Goal: Information Seeking & Learning: Learn about a topic

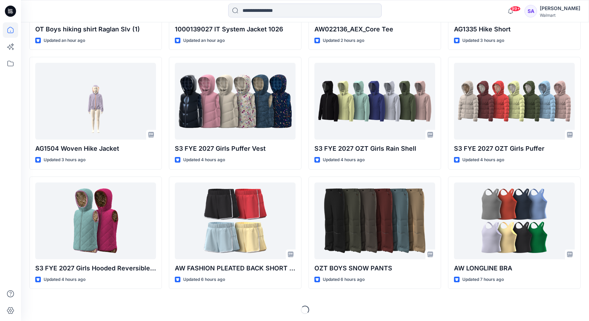
scroll to position [293, 0]
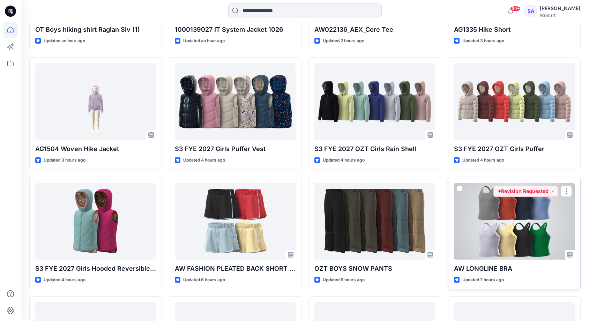
click at [495, 231] on div at bounding box center [514, 221] width 121 height 77
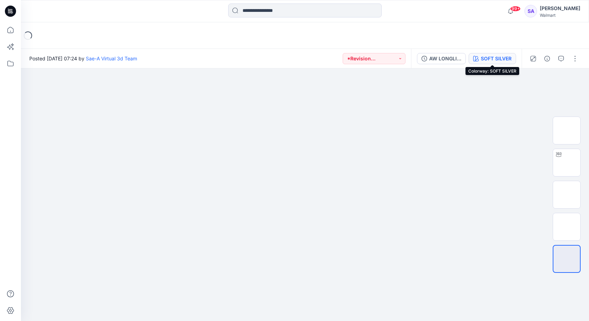
click at [493, 61] on div "SOFT SILVER" at bounding box center [496, 59] width 31 height 8
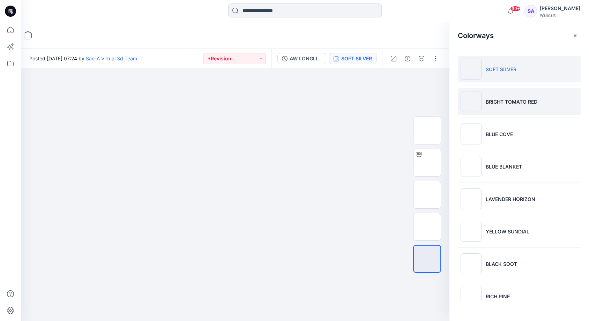
click at [502, 105] on p "BRIGHT TOMATO RED" at bounding box center [512, 101] width 52 height 7
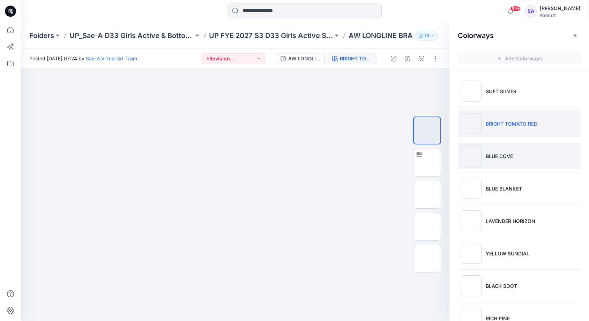
click at [495, 150] on li "BLUE COVE" at bounding box center [519, 156] width 123 height 27
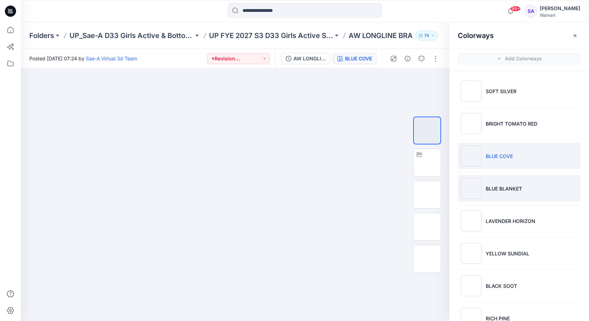
click at [501, 190] on p "BLUE BLANKET" at bounding box center [504, 188] width 36 height 7
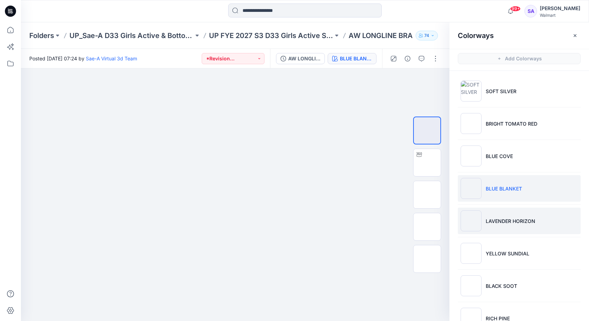
click at [496, 220] on p "LAVENDER HORIZON" at bounding box center [511, 220] width 50 height 7
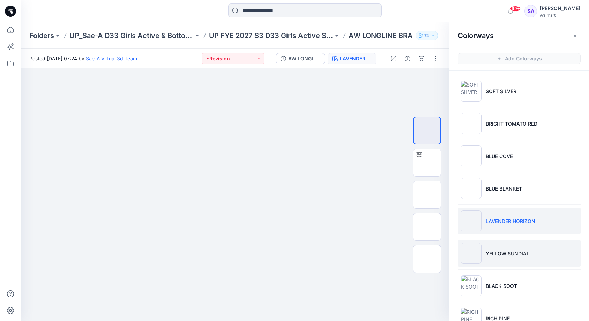
click at [497, 260] on li "YELLOW SUNDIAL" at bounding box center [519, 253] width 123 height 27
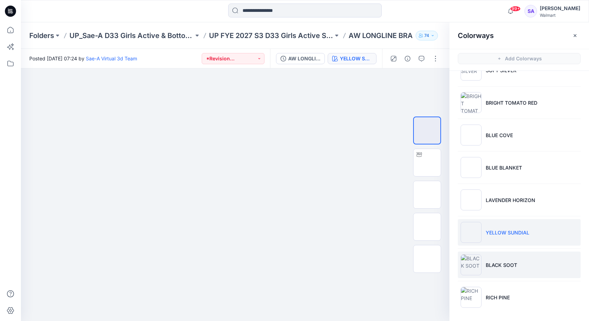
scroll to position [21, 0]
click at [495, 271] on li "BLACK SOOT" at bounding box center [519, 265] width 123 height 27
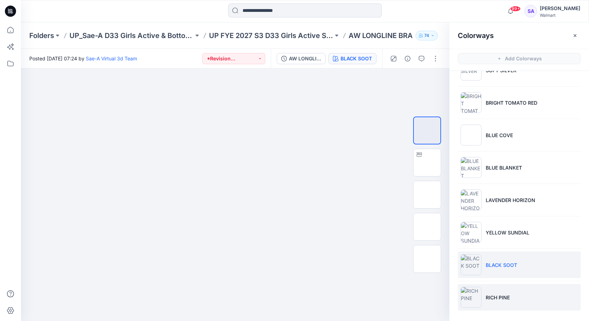
click at [525, 294] on li "RICH PINE" at bounding box center [519, 297] width 123 height 27
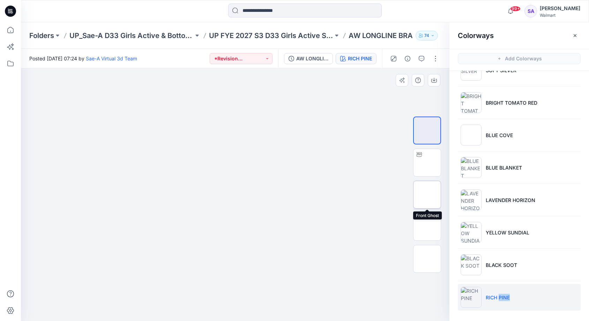
click at [427, 195] on img at bounding box center [427, 195] width 0 height 0
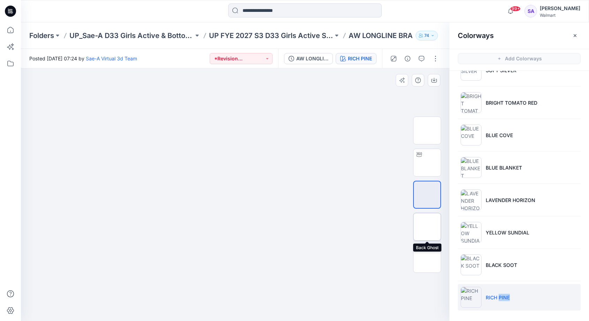
click at [427, 227] on img at bounding box center [427, 227] width 0 height 0
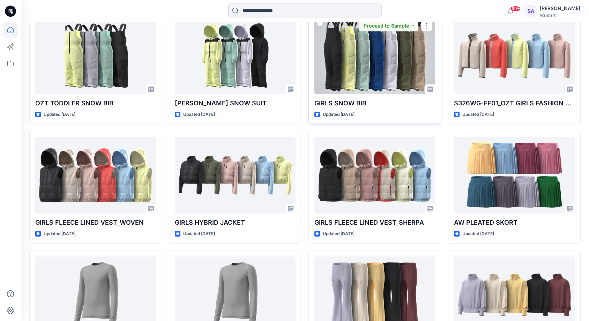
scroll to position [1590, 0]
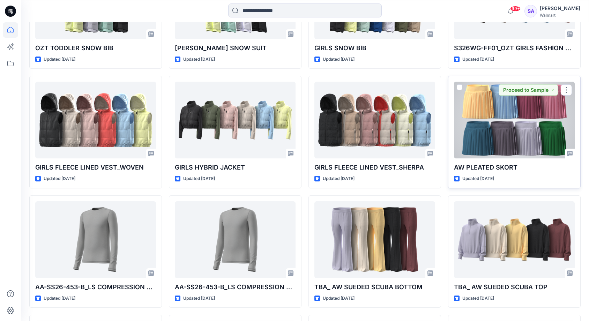
click at [517, 125] on div at bounding box center [514, 120] width 121 height 77
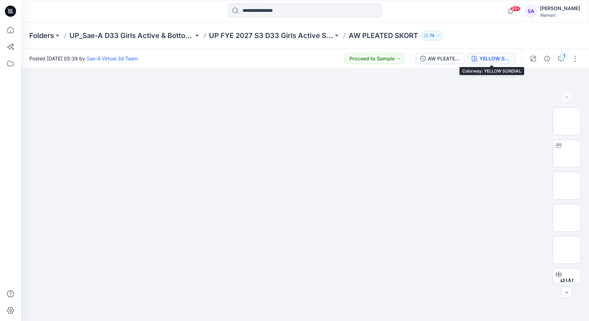
click at [499, 63] on button "YELLOW SUNDIAL" at bounding box center [491, 58] width 49 height 11
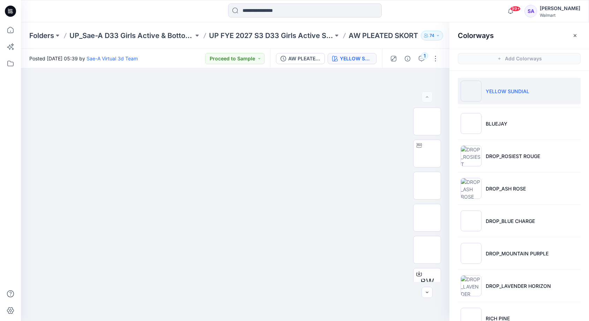
click at [519, 96] on li "YELLOW SUNDIAL" at bounding box center [519, 91] width 123 height 27
click at [427, 186] on img at bounding box center [427, 186] width 0 height 0
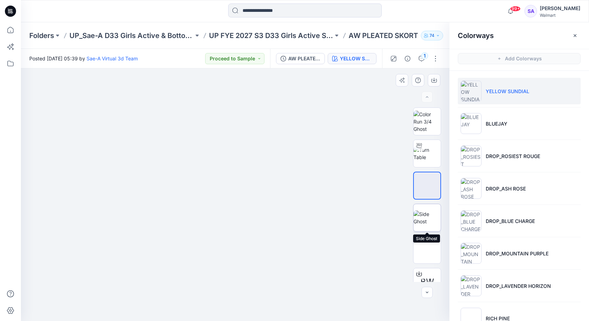
click at [433, 217] on img at bounding box center [426, 217] width 27 height 15
click at [427, 250] on img at bounding box center [427, 250] width 0 height 0
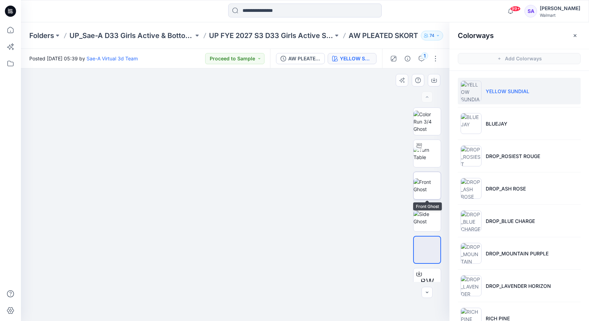
click at [426, 185] on img at bounding box center [426, 185] width 27 height 15
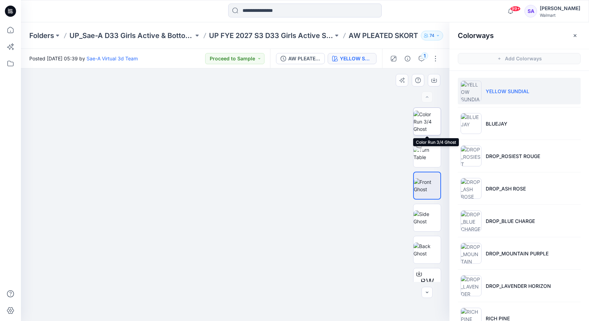
click at [426, 115] on img at bounding box center [426, 122] width 27 height 22
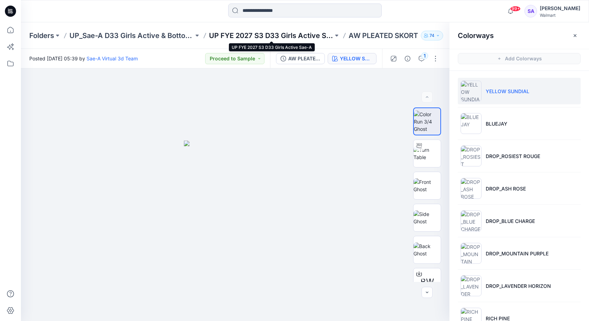
click at [289, 36] on p "UP FYE 2027 S3 D33 Girls Active Sae-A" at bounding box center [271, 36] width 124 height 10
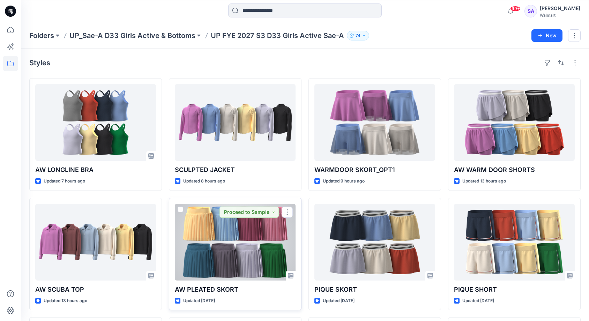
click at [248, 240] on div at bounding box center [235, 242] width 121 height 77
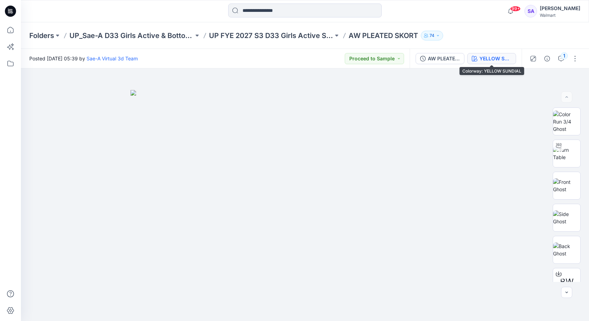
click at [491, 58] on div "YELLOW SUNDIAL" at bounding box center [495, 59] width 32 height 8
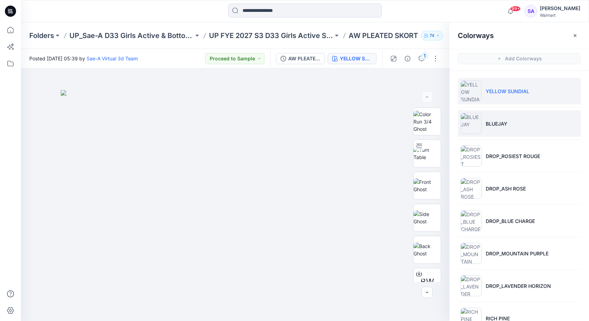
click at [491, 125] on p "BLUEJAY" at bounding box center [497, 123] width 22 height 7
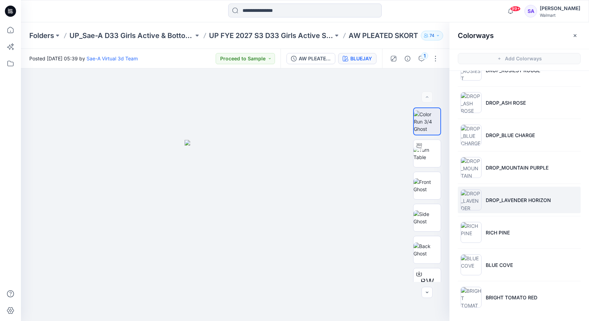
scroll to position [86, 0]
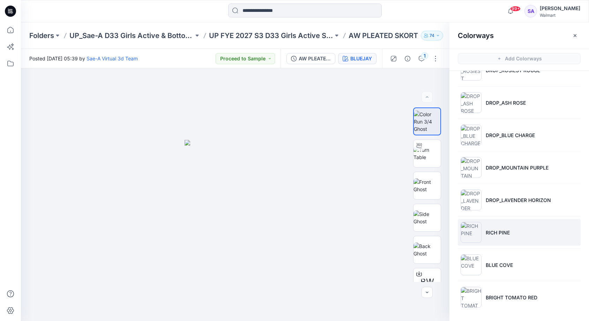
click at [493, 233] on p "RICH PINE" at bounding box center [498, 232] width 24 height 7
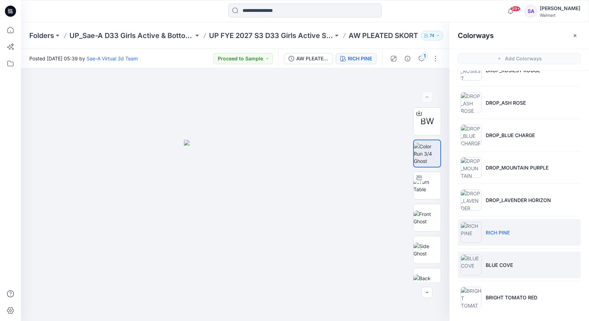
click at [500, 266] on p "BLUE COVE" at bounding box center [499, 264] width 27 height 7
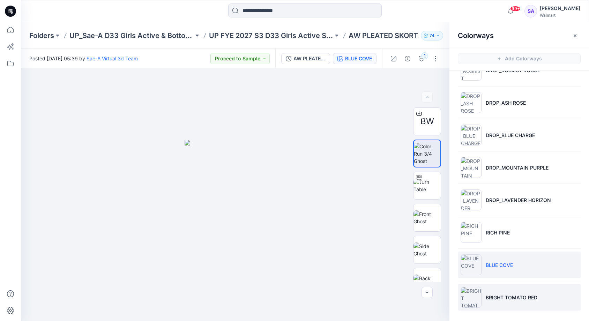
click at [506, 299] on p "BRIGHT TOMATO RED" at bounding box center [512, 297] width 52 height 7
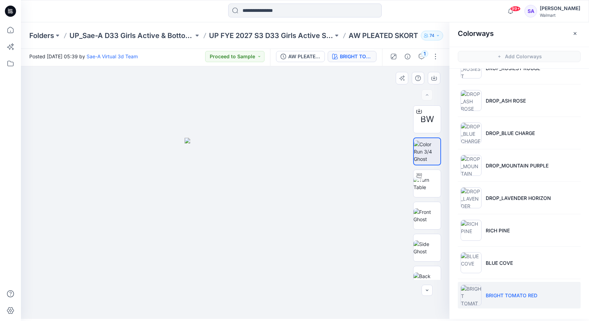
scroll to position [2, 0]
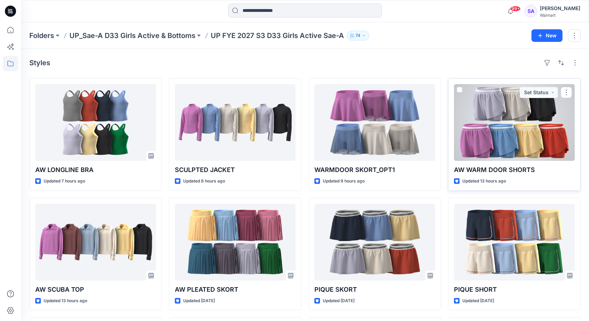
click at [504, 126] on div at bounding box center [514, 122] width 121 height 77
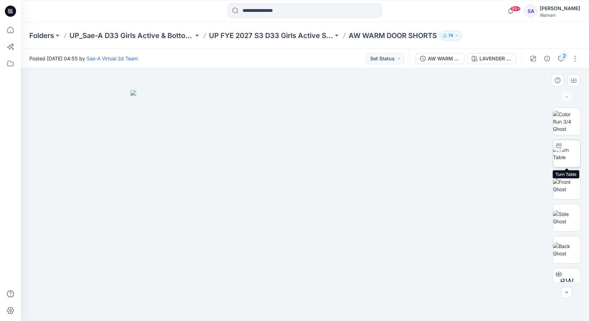
click at [565, 160] on img at bounding box center [566, 153] width 27 height 15
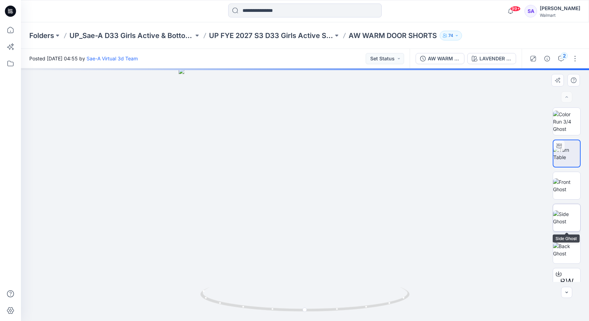
click at [562, 215] on img at bounding box center [566, 217] width 27 height 15
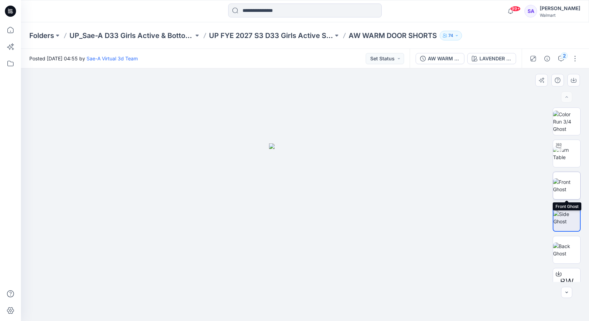
click at [565, 188] on img at bounding box center [566, 185] width 27 height 15
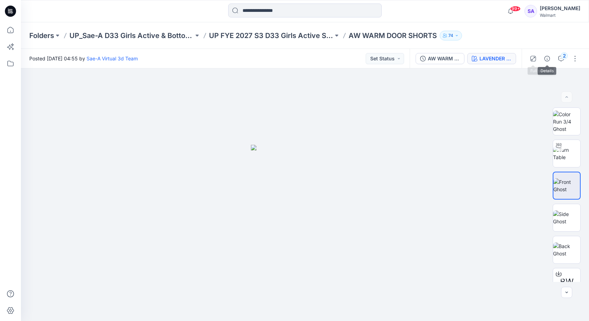
click at [503, 55] on div "LAVENDER HORIZON" at bounding box center [495, 59] width 32 height 8
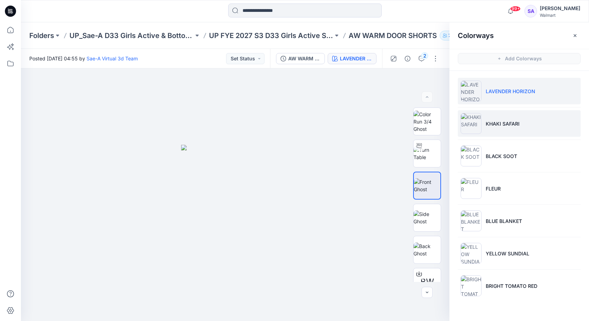
click at [494, 126] on p "KHAKI SAFARI" at bounding box center [503, 123] width 34 height 7
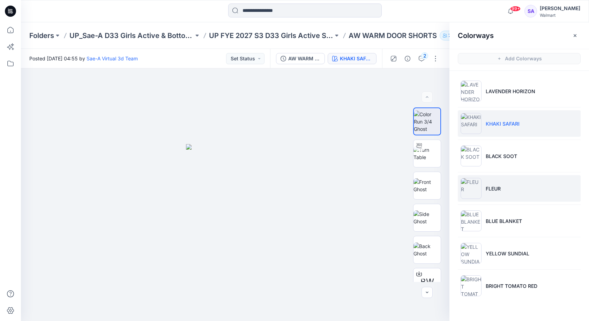
click at [476, 186] on img at bounding box center [471, 188] width 21 height 21
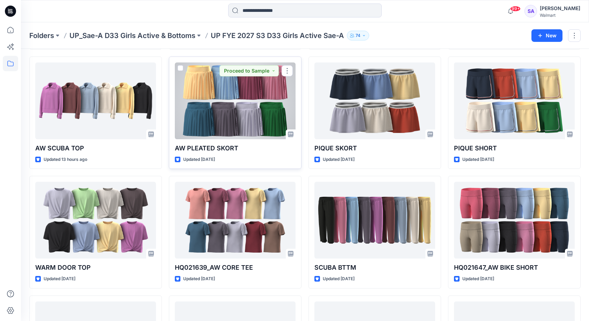
scroll to position [141, 0]
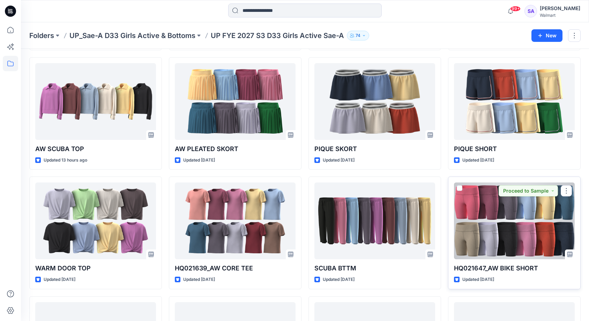
click at [506, 244] on div at bounding box center [514, 220] width 121 height 77
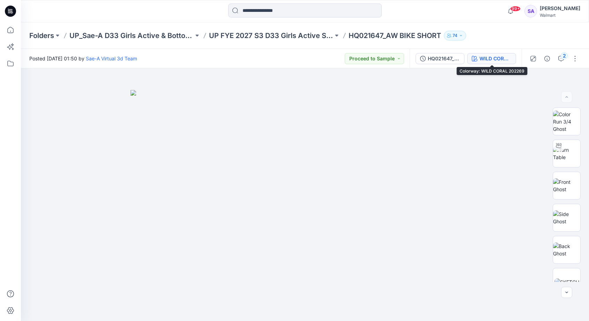
click at [497, 57] on div "WILD CORAL 202269" at bounding box center [495, 59] width 32 height 8
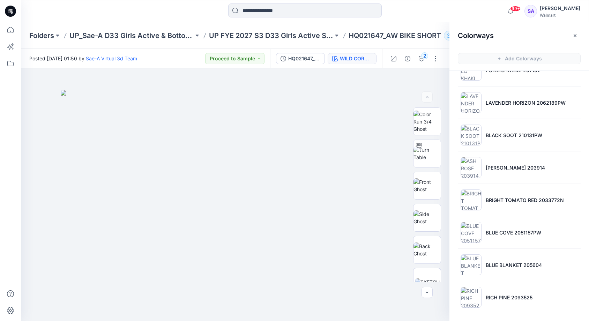
scroll to position [216, 0]
click at [501, 310] on li "RICH PINE 2093525" at bounding box center [519, 297] width 123 height 27
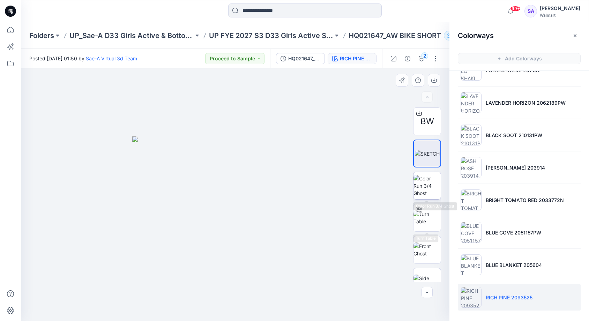
click at [422, 182] on img at bounding box center [426, 186] width 27 height 22
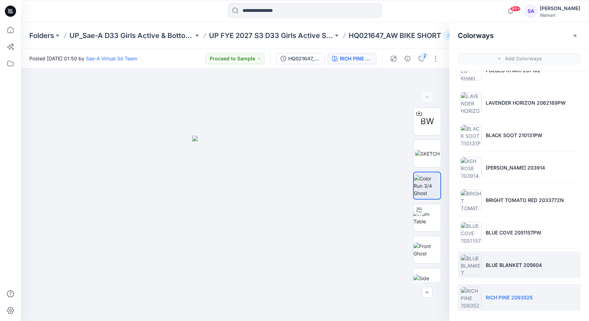
click at [498, 269] on li "BLUE BLANKET 205604" at bounding box center [519, 265] width 123 height 27
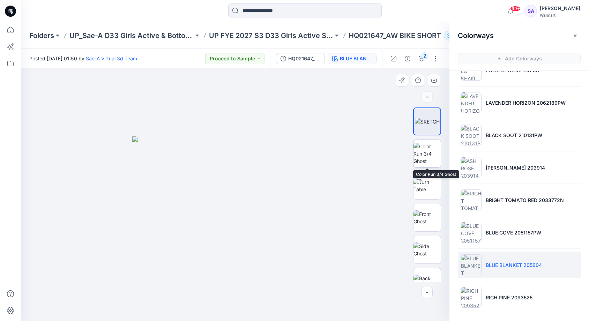
click at [433, 154] on img at bounding box center [426, 154] width 27 height 22
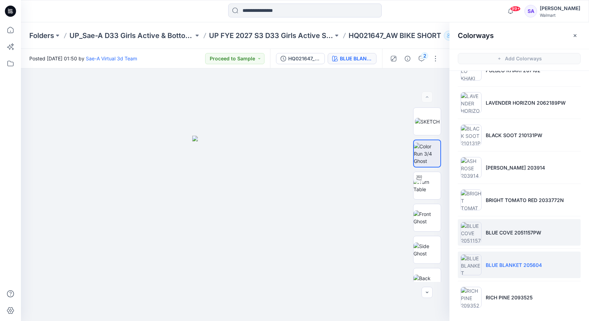
click at [507, 231] on p "BLUE COVE 2051157PW" at bounding box center [513, 232] width 55 height 7
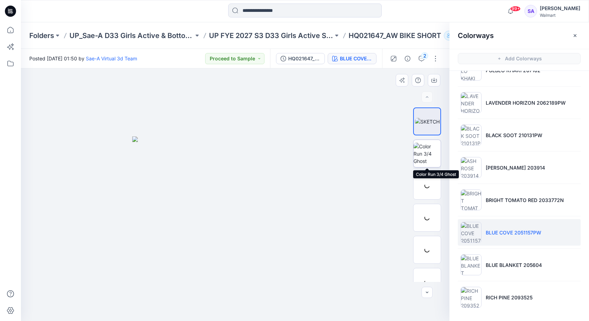
click at [427, 150] on img at bounding box center [426, 154] width 27 height 22
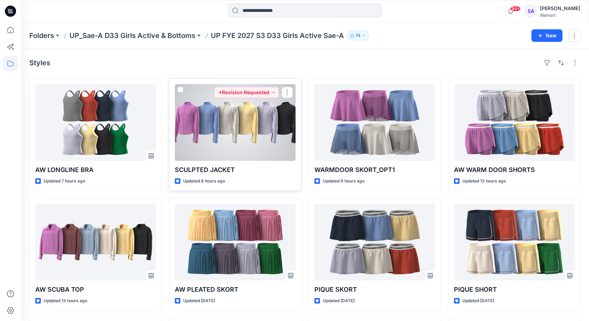
click at [231, 142] on div at bounding box center [235, 122] width 121 height 77
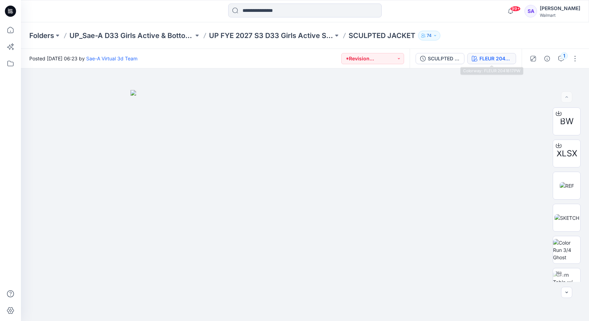
click at [493, 61] on div "FLEUR 2041817PW" at bounding box center [495, 59] width 32 height 8
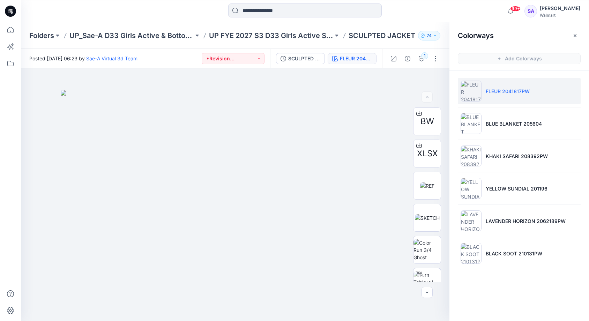
click at [507, 95] on li "FLEUR 2041817PW" at bounding box center [519, 91] width 123 height 27
click at [427, 249] on img at bounding box center [426, 250] width 27 height 22
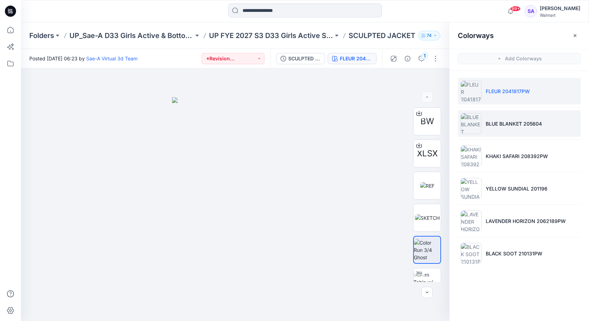
click at [494, 134] on li "BLUE BLANKET 205604" at bounding box center [519, 123] width 123 height 27
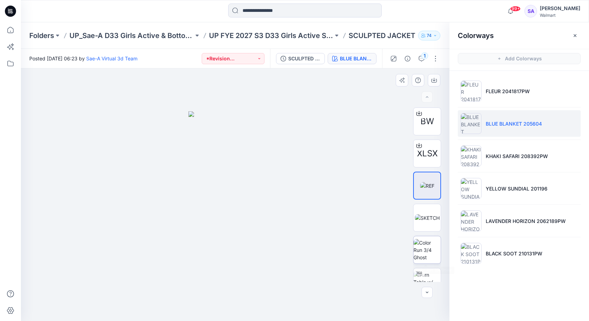
click at [430, 259] on img at bounding box center [426, 250] width 27 height 22
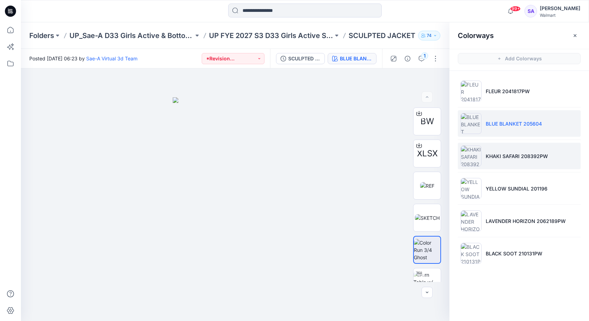
click at [501, 164] on li "KHAKI SAFARI 208392PW" at bounding box center [519, 156] width 123 height 27
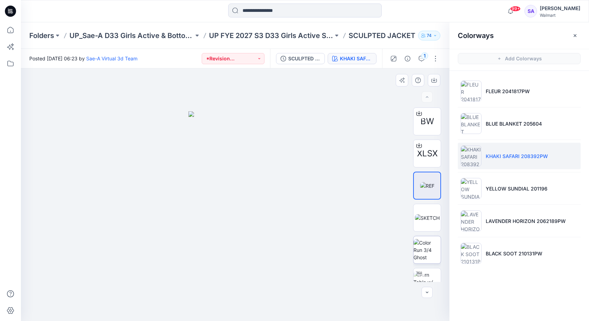
click at [430, 252] on img at bounding box center [426, 250] width 27 height 22
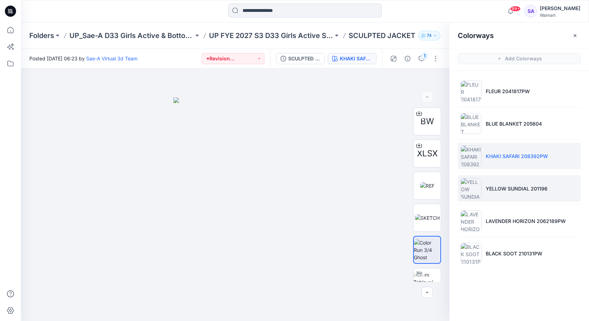
click at [519, 190] on p "YELLOW SUNDIAL 201196" at bounding box center [517, 188] width 62 height 7
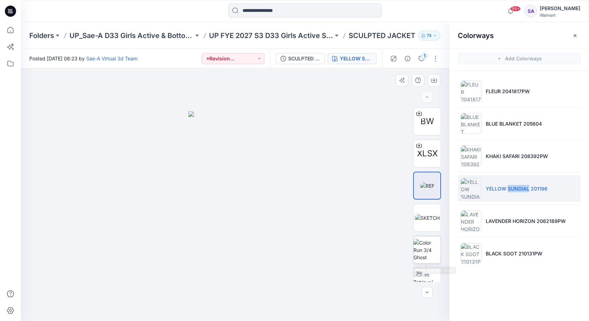
click at [438, 244] on img at bounding box center [426, 250] width 27 height 22
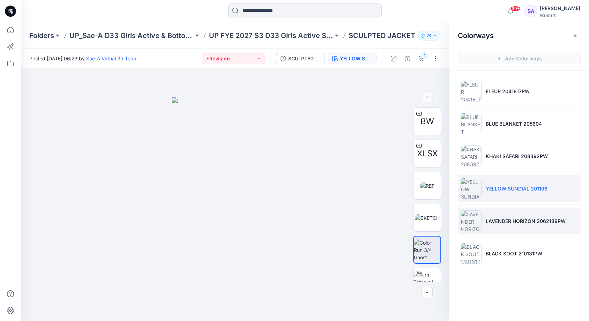
click at [497, 221] on p "LAVENDER HORIZON 2062189PW" at bounding box center [526, 220] width 80 height 7
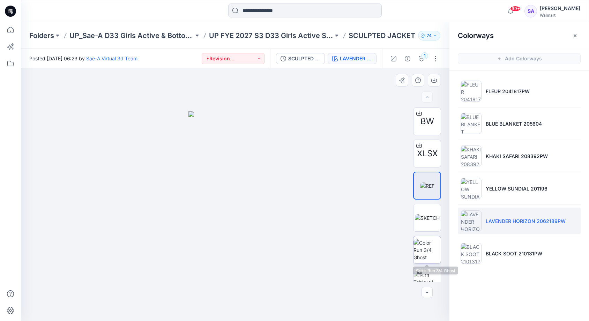
click at [435, 244] on img at bounding box center [426, 250] width 27 height 22
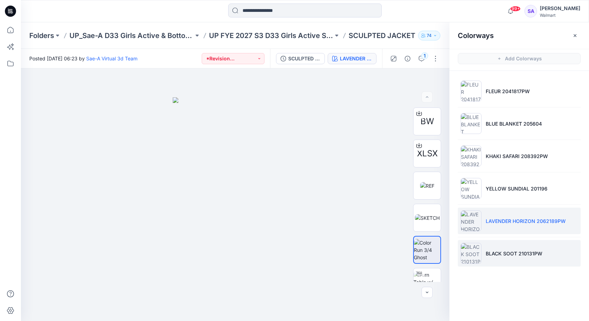
click at [497, 251] on p "BLACK SOOT 210131PW" at bounding box center [514, 253] width 57 height 7
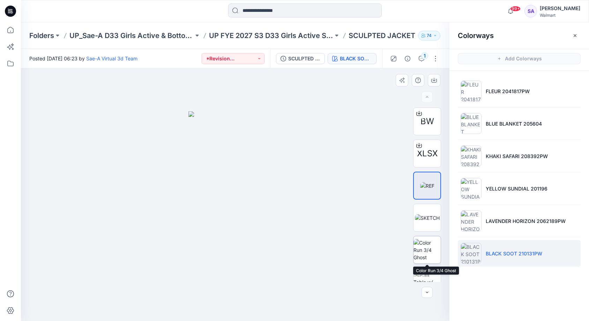
click at [438, 252] on img at bounding box center [426, 250] width 27 height 22
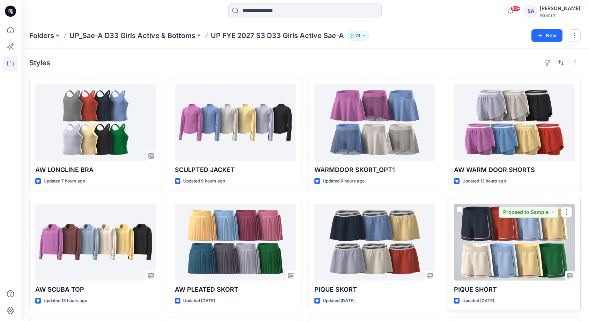
click at [490, 249] on div at bounding box center [514, 242] width 121 height 77
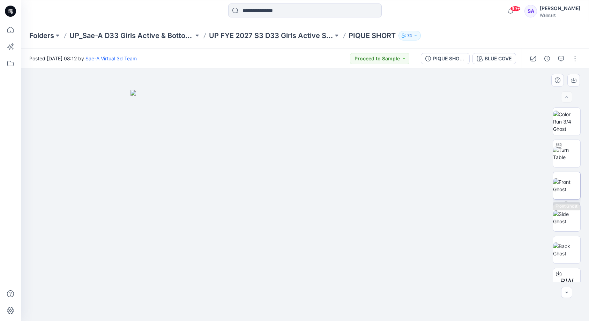
click at [578, 188] on img at bounding box center [566, 185] width 27 height 15
click at [567, 217] on img at bounding box center [566, 217] width 27 height 15
click at [573, 161] on img at bounding box center [566, 153] width 27 height 15
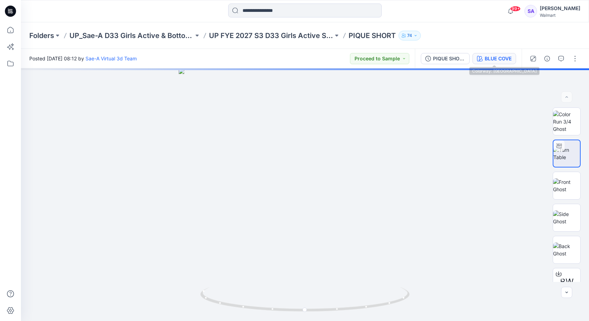
click at [512, 56] on button "BLUE COVE" at bounding box center [494, 58] width 44 height 11
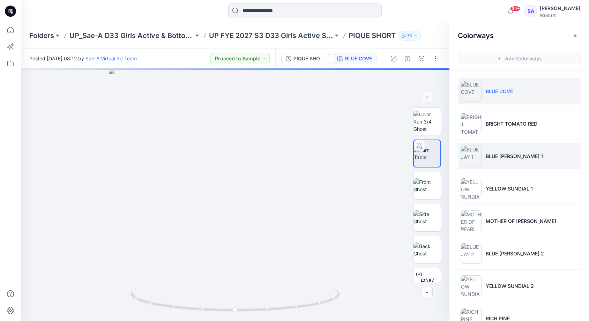
click at [495, 143] on li "BLUE [PERSON_NAME] 1" at bounding box center [519, 156] width 123 height 27
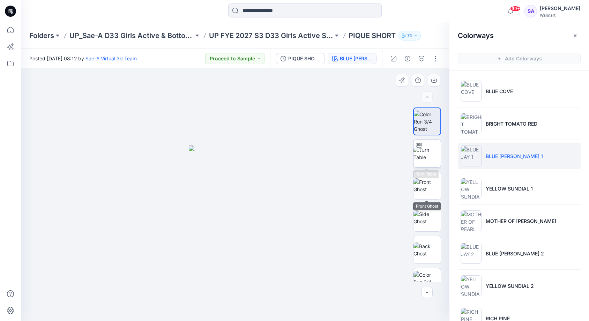
click at [426, 155] on img at bounding box center [426, 153] width 27 height 15
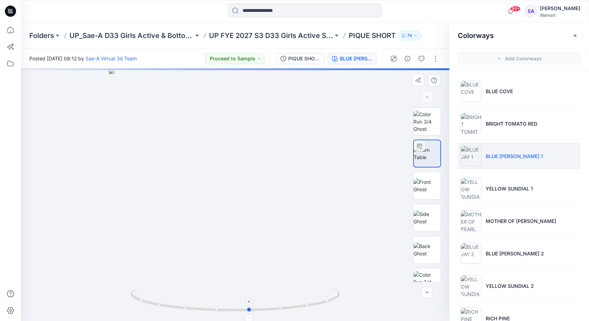
drag, startPoint x: 241, startPoint y: 308, endPoint x: 256, endPoint y: 304, distance: 15.8
click at [256, 304] on icon at bounding box center [236, 300] width 211 height 26
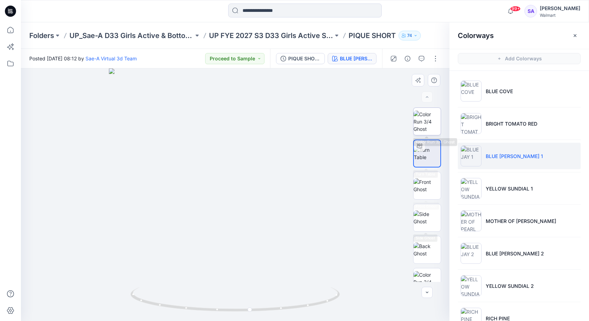
click at [427, 114] on img at bounding box center [426, 122] width 27 height 22
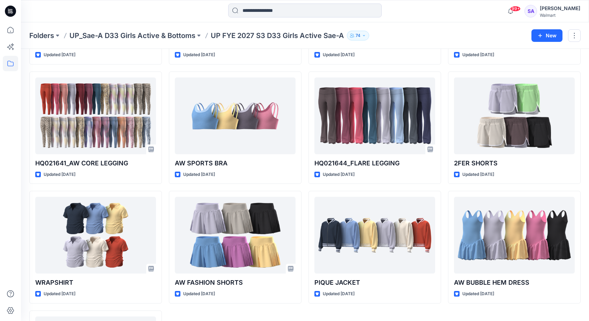
scroll to position [354, 0]
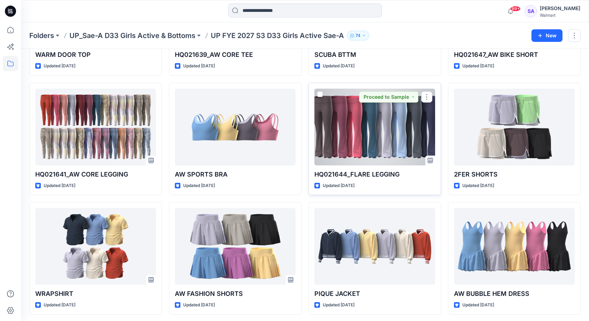
click at [398, 137] on div at bounding box center [374, 127] width 121 height 77
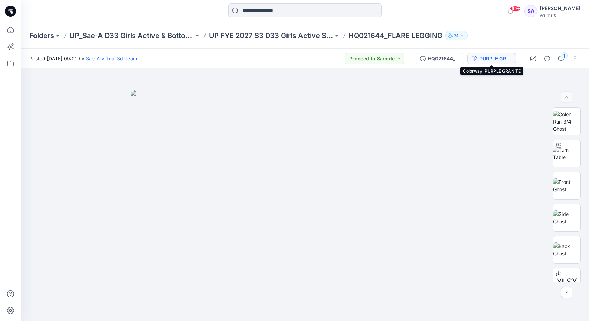
click at [501, 60] on div "PURPLE GRANITE" at bounding box center [495, 59] width 32 height 8
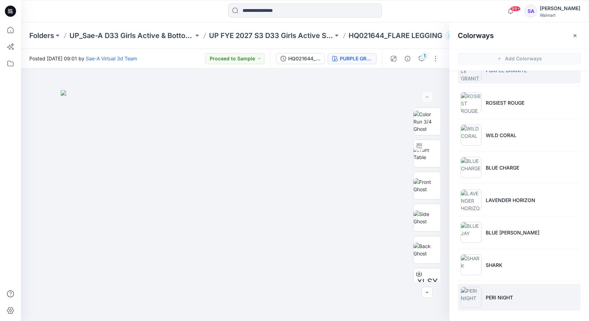
scroll to position [21, 0]
click at [495, 305] on li "PERI NIGHT" at bounding box center [519, 297] width 123 height 27
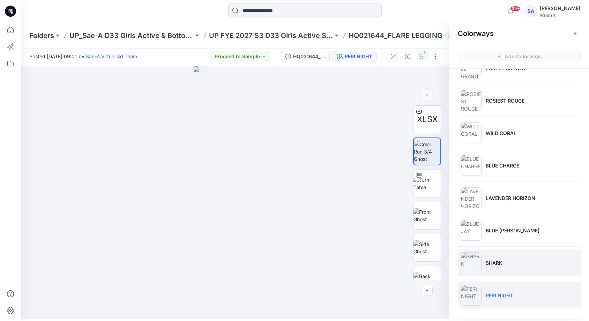
scroll to position [2, 0]
click at [298, 40] on div "Folders UP_Sae-A D33 Girls Active & Bottoms UP FYE 2027 S3 D33 Girls Active Sae…" at bounding box center [305, 35] width 568 height 27
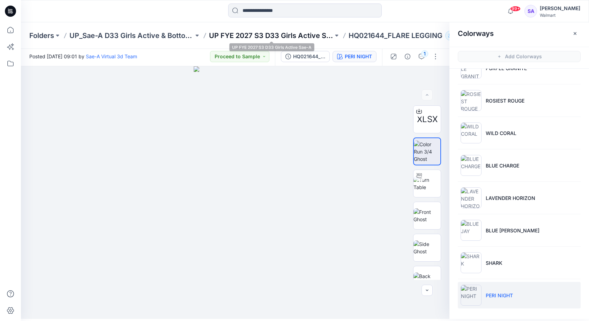
click at [298, 37] on p "UP FYE 2027 S3 D33 Girls Active Sae-A" at bounding box center [271, 36] width 124 height 10
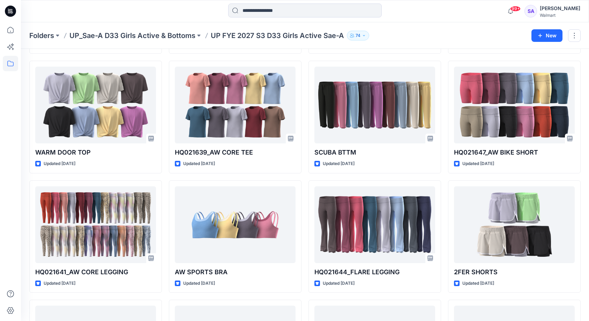
scroll to position [266, 0]
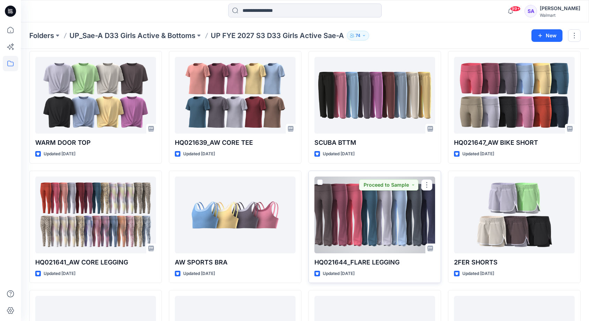
click at [354, 207] on div at bounding box center [374, 215] width 121 height 77
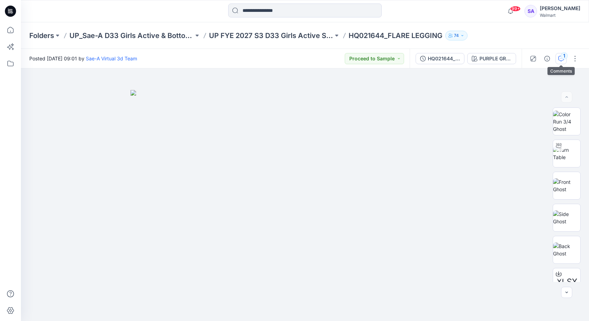
click at [564, 59] on div "1" at bounding box center [564, 55] width 7 height 7
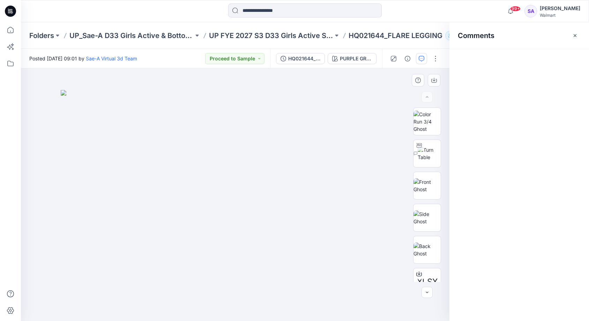
click at [304, 87] on div at bounding box center [235, 194] width 428 height 253
click at [423, 59] on icon "button" at bounding box center [422, 59] width 6 height 6
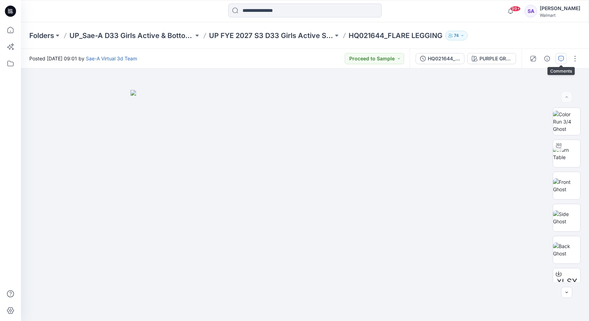
click at [565, 59] on button "button" at bounding box center [560, 58] width 11 height 11
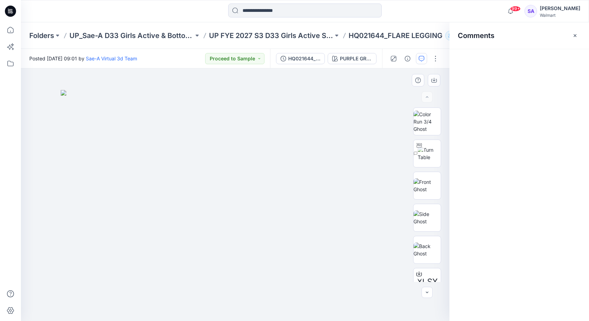
click at [259, 95] on img at bounding box center [235, 205] width 349 height 231
click at [577, 34] on icon "button" at bounding box center [575, 36] width 6 height 6
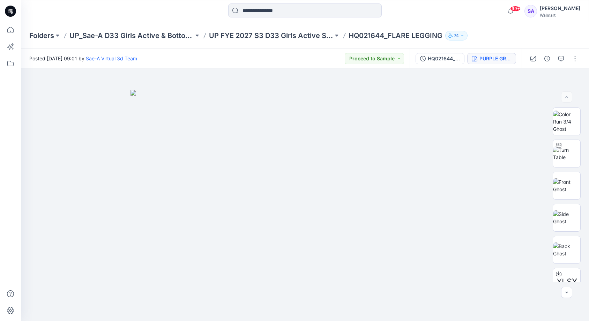
click at [494, 60] on div "PURPLE GRANITE" at bounding box center [495, 59] width 32 height 8
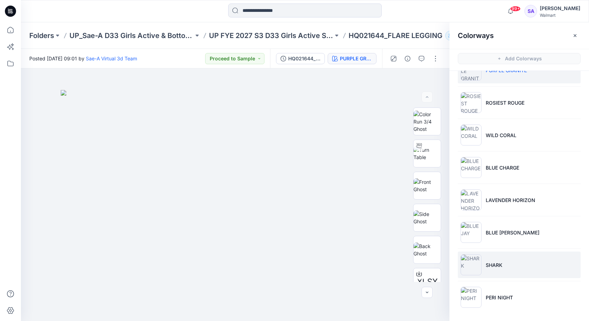
scroll to position [21, 0]
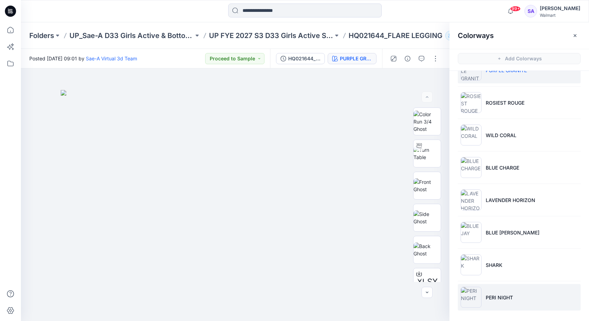
click at [490, 294] on p "PERI NIGHT" at bounding box center [499, 297] width 27 height 7
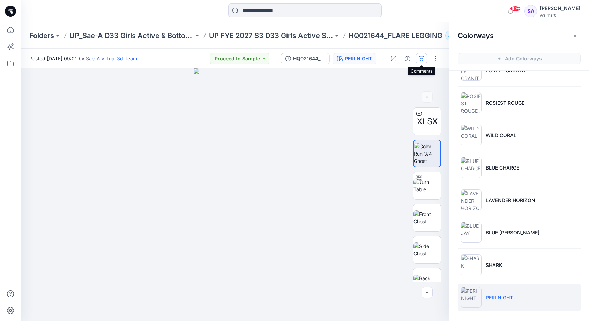
click at [419, 61] on icon "button" at bounding box center [422, 59] width 6 height 6
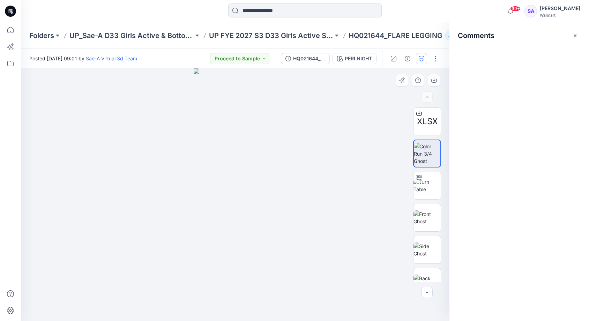
click at [286, 139] on div at bounding box center [235, 194] width 428 height 253
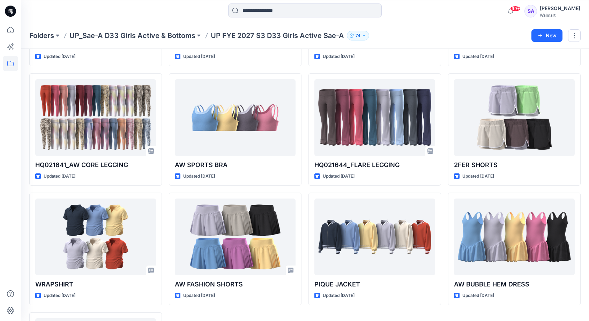
scroll to position [376, 0]
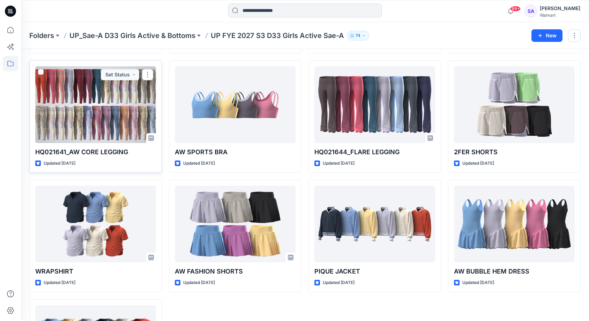
click at [104, 131] on div at bounding box center [95, 104] width 121 height 77
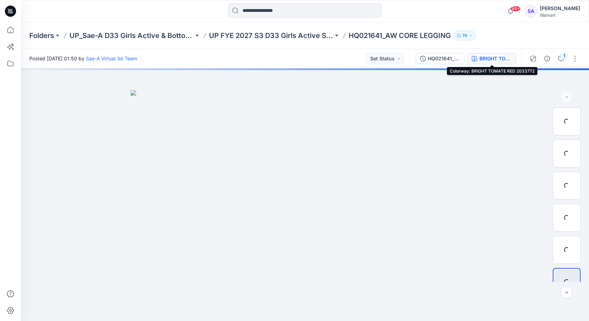
click at [500, 60] on div "BRIGHT TOMATE RED 2033772" at bounding box center [495, 59] width 32 height 8
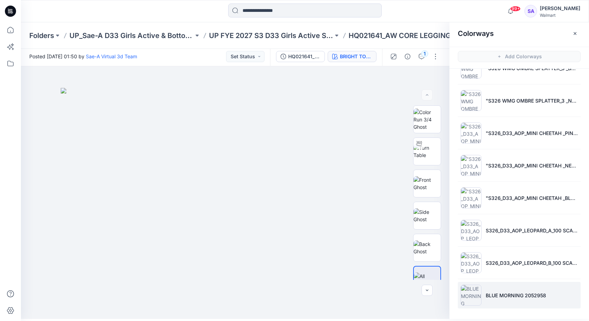
scroll to position [2, 0]
click at [498, 299] on p "BLUE MORNING 2052958" at bounding box center [516, 295] width 60 height 7
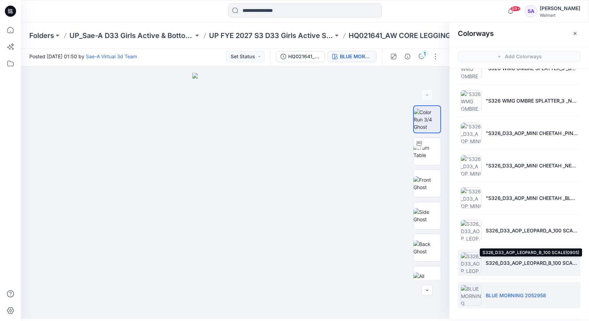
click at [495, 263] on p "S326_D33_AOP_LEOPARD_B_100 SCALE(0905)" at bounding box center [532, 262] width 92 height 7
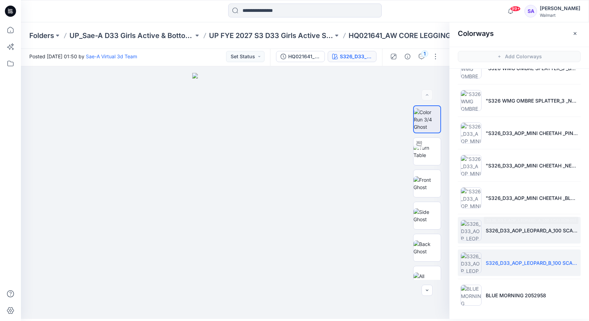
click at [500, 230] on p "S326_D33_AOP_LEOPARD_A_100 SCALE(0905)" at bounding box center [532, 230] width 92 height 7
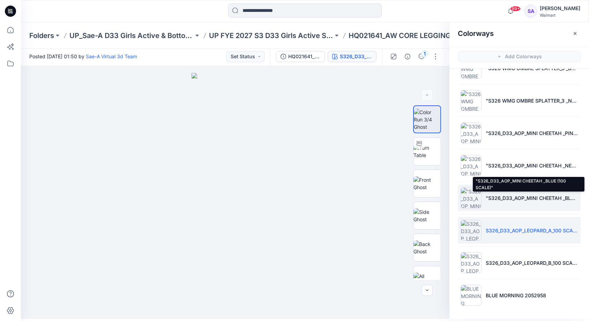
click at [506, 198] on p ""S326_D33_AOP_MINI CHEETAH _BLUE (100 SCALE)"" at bounding box center [532, 197] width 92 height 7
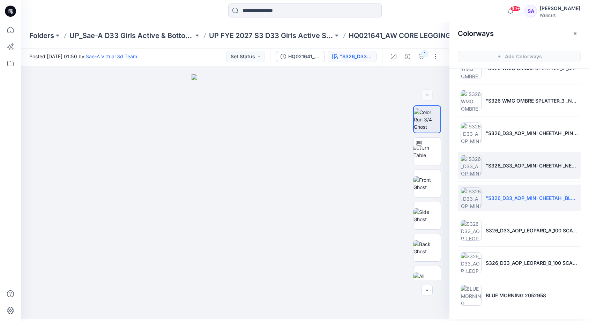
click at [506, 172] on li ""S326_D33_AOP_MINI CHEETAH _NEUTRAL (100 SCALE)"" at bounding box center [519, 165] width 123 height 27
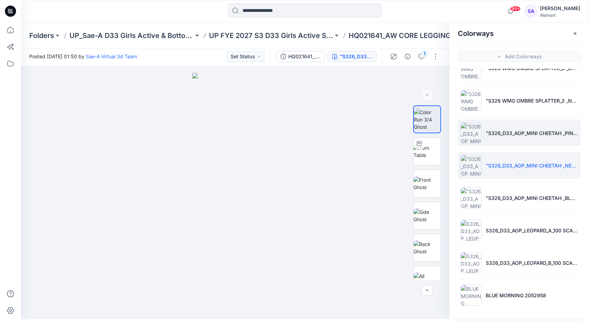
click at [507, 137] on li ""S326_D33_AOP_MINI CHEETAH _PINK (100 SCALE)"" at bounding box center [519, 133] width 123 height 27
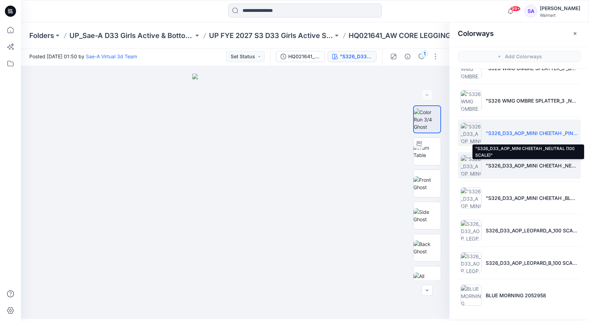
click at [504, 164] on p ""S326_D33_AOP_MINI CHEETAH _NEUTRAL (100 SCALE)"" at bounding box center [532, 165] width 92 height 7
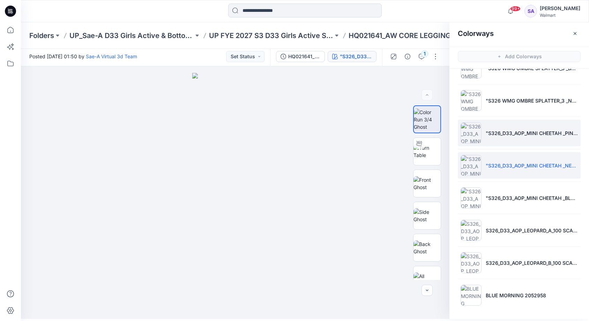
click at [489, 141] on li ""S326_D33_AOP_MINI CHEETAH _PINK (100 SCALE)"" at bounding box center [519, 133] width 123 height 27
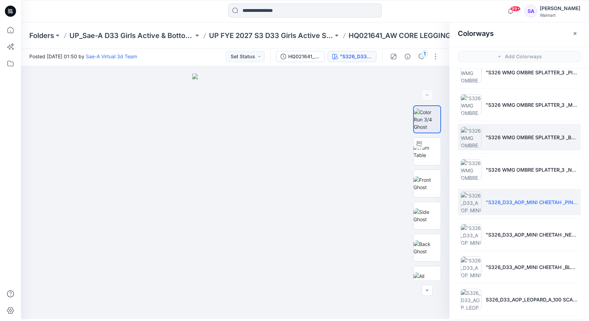
scroll to position [625, 0]
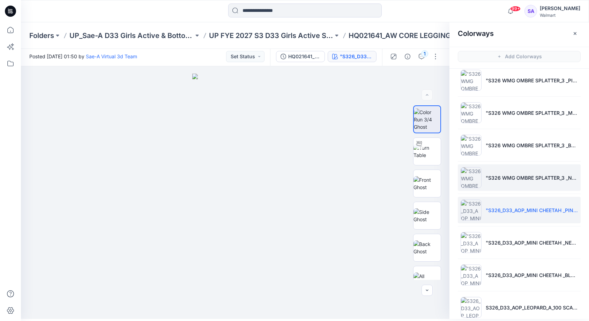
click at [482, 184] on li ""S326 WMG OMBRE SPLATTER_3 _NEUTRAL"" at bounding box center [519, 177] width 123 height 27
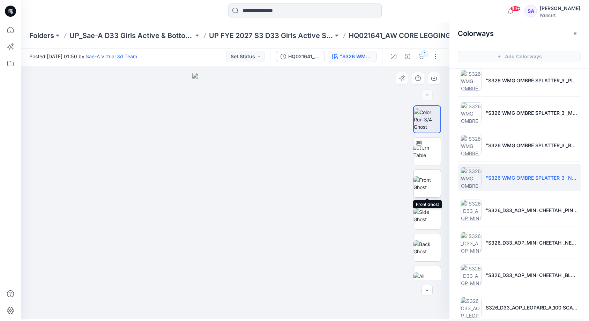
click at [431, 177] on img at bounding box center [426, 183] width 27 height 15
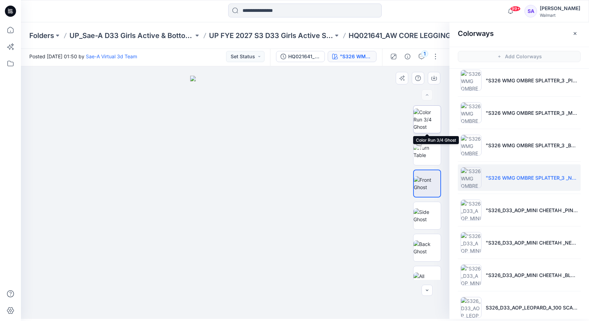
click at [433, 115] on img at bounding box center [426, 120] width 27 height 22
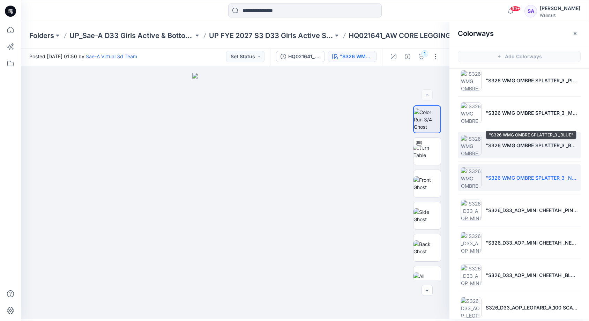
click at [499, 146] on p ""S326 WMG OMBRE SPLATTER_3 _BLUE"" at bounding box center [532, 145] width 92 height 7
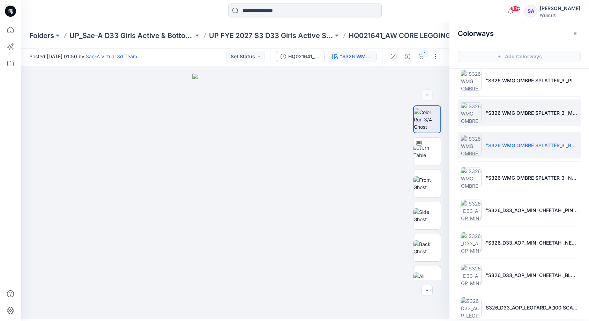
click at [511, 117] on li ""S326 WMG OMBRE SPLATTER_3 _MULTI"" at bounding box center [519, 112] width 123 height 27
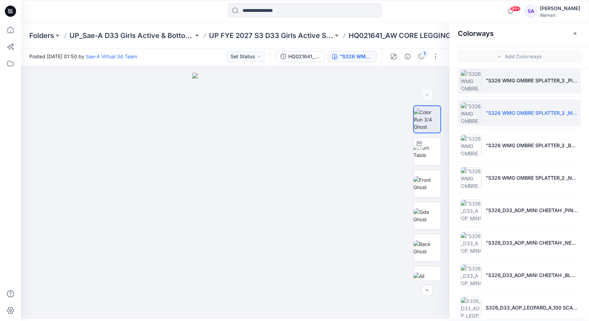
click at [515, 87] on li ""S326 WMG OMBRE SPLATTER_3 _PINK"" at bounding box center [519, 80] width 123 height 27
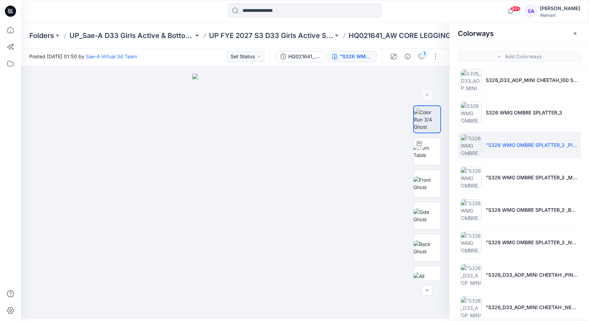
scroll to position [553, 0]
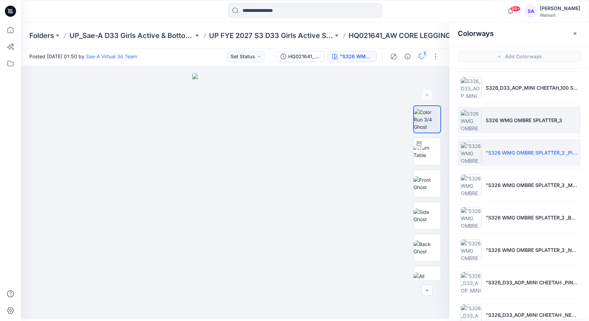
click at [501, 119] on p "S326 WMG OMBRE SPLATTER_3" at bounding box center [524, 120] width 76 height 7
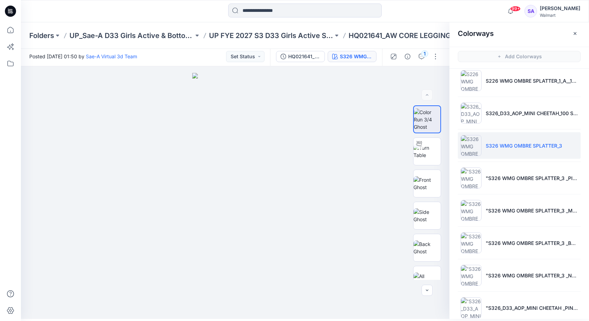
scroll to position [527, 0]
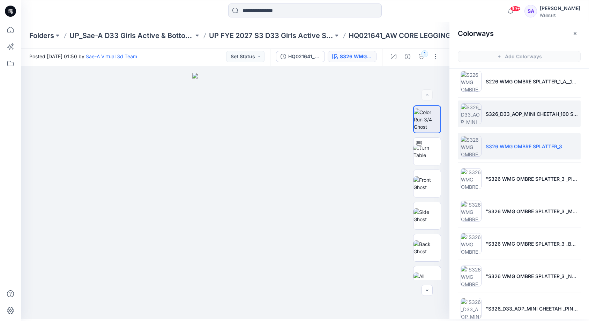
click at [492, 115] on p "S326_D33_AOP_MINI CHEETAH_100 SCALE(0829)" at bounding box center [532, 113] width 92 height 7
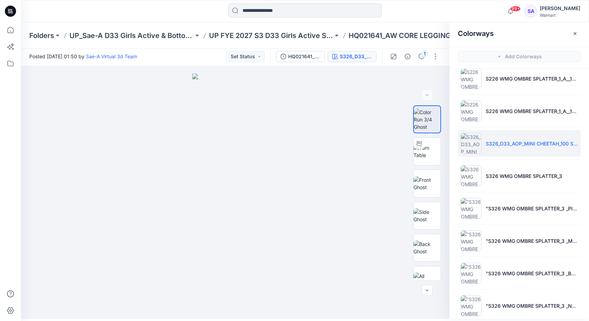
scroll to position [489, 0]
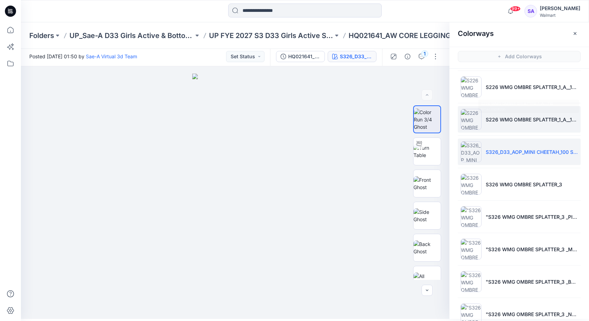
click at [486, 120] on p "S226 WMG OMBRE SPLATTER_1_A__110 SCALE(0829)" at bounding box center [532, 119] width 92 height 7
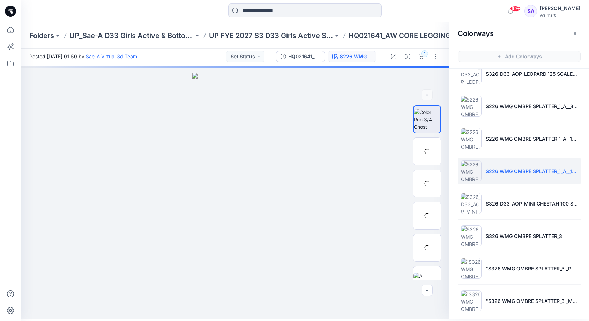
scroll to position [435, 0]
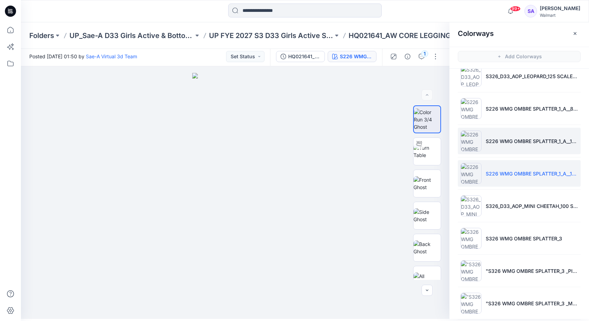
click at [478, 134] on li "S226 WMG OMBRE SPLATTER_1_A__100 SCALE(0829)" at bounding box center [519, 141] width 123 height 27
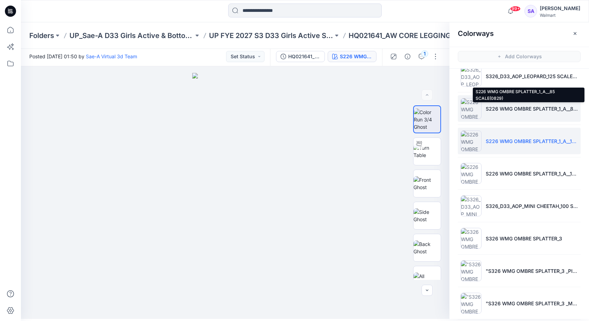
click at [489, 109] on p "S226 WMG OMBRE SPLATTER_1_A__85 SCALE(0829)" at bounding box center [532, 108] width 92 height 7
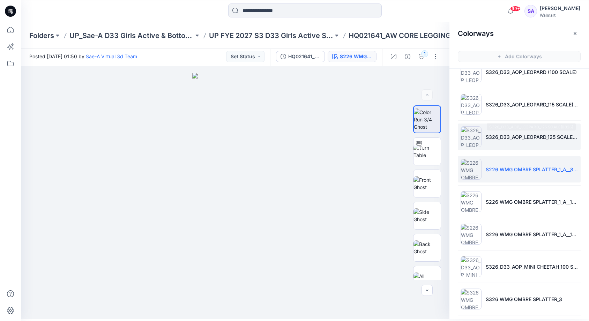
click at [482, 142] on li "S326_D33_AOP_LEOPARD_125 SCALE(0826)" at bounding box center [519, 137] width 123 height 27
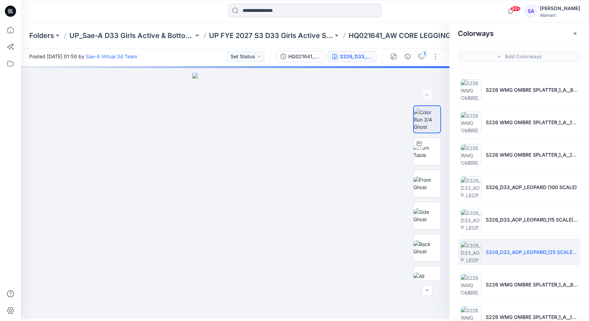
scroll to position [207, 0]
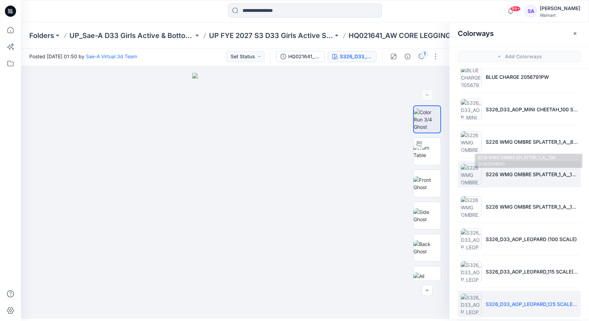
click at [479, 174] on li "S226 WMG OMBRE SPLATTER_1_A__100 SCALE(0806)" at bounding box center [519, 174] width 123 height 27
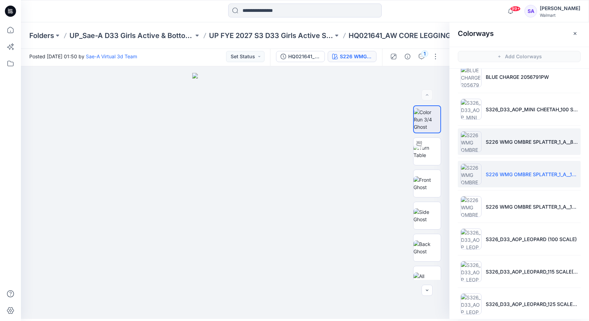
click at [487, 146] on li "S226 WMG OMBRE SPLATTER_1_A__85 SCALE(0806)" at bounding box center [519, 141] width 123 height 27
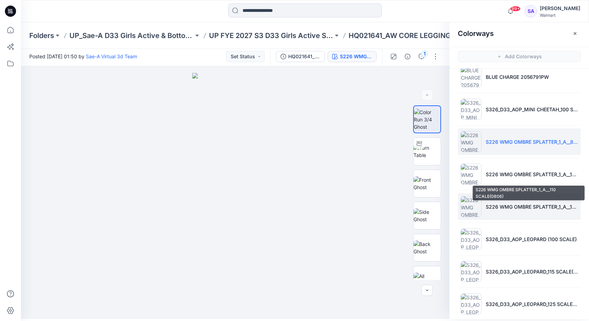
click at [486, 205] on p "S226 WMG OMBRE SPLATTER_1_A__110 SCALE(0806)" at bounding box center [532, 206] width 92 height 7
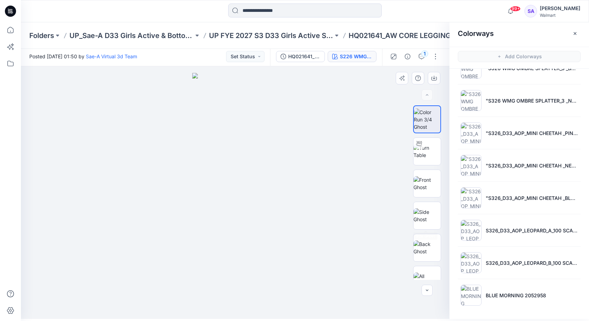
scroll to position [2, 0]
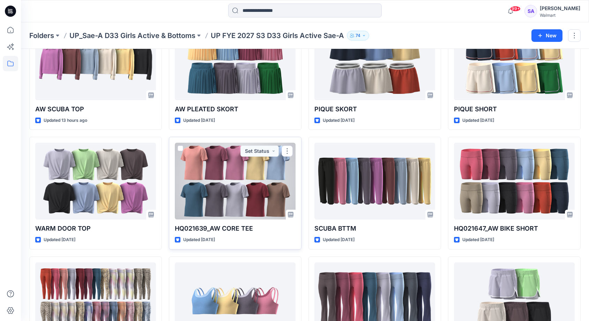
scroll to position [195, 0]
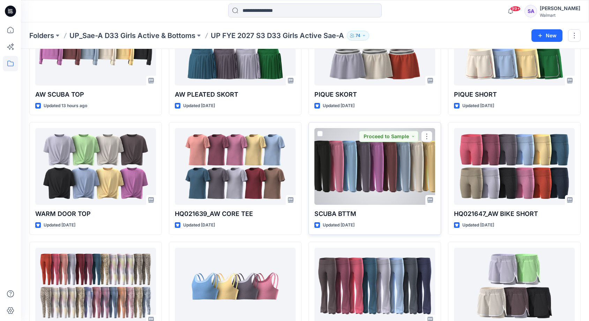
click at [347, 180] on div at bounding box center [374, 166] width 121 height 77
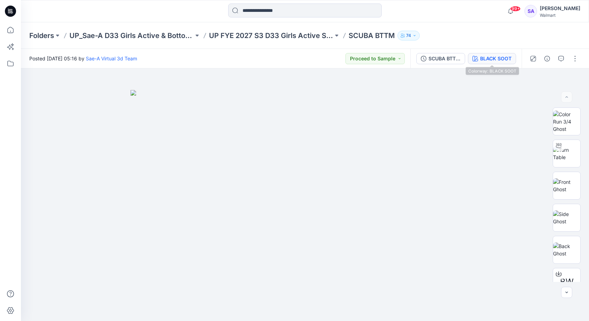
click at [514, 57] on button "BLACK SOOT" at bounding box center [492, 58] width 48 height 11
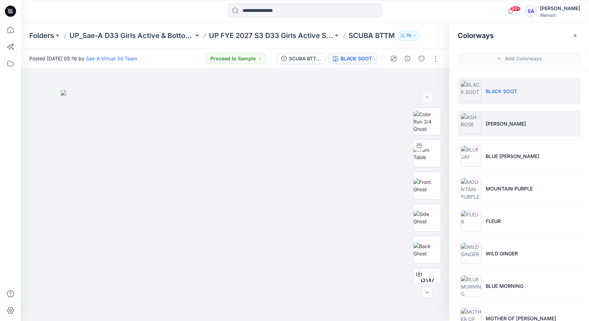
click at [517, 132] on li "[PERSON_NAME]" at bounding box center [519, 123] width 123 height 27
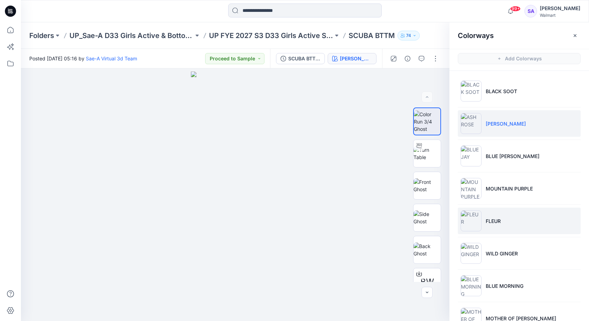
click at [493, 220] on p "FLEUR" at bounding box center [493, 220] width 15 height 7
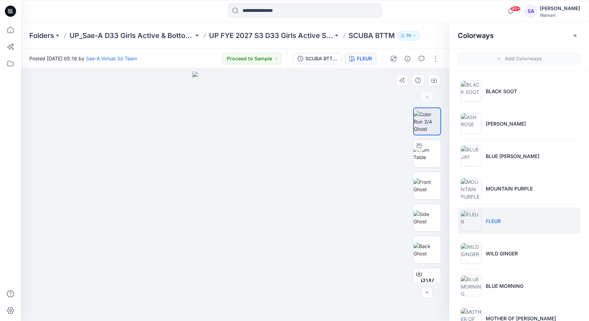
click at [500, 250] on p "WILD GINGER" at bounding box center [502, 253] width 32 height 7
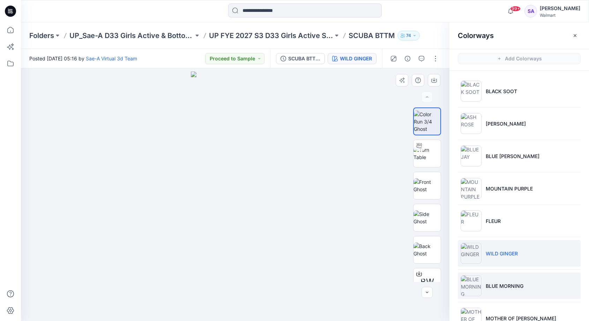
click at [507, 287] on p "BLUE MORNING" at bounding box center [505, 285] width 38 height 7
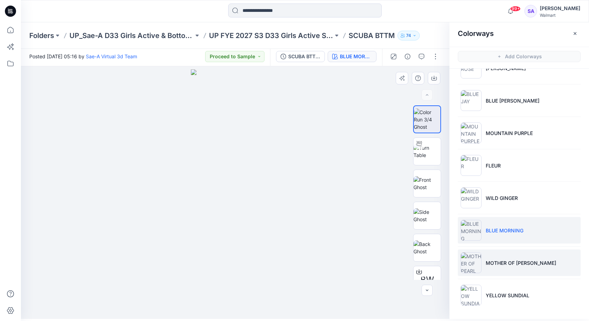
scroll to position [2, 0]
click at [512, 262] on p "MOTHER OF [PERSON_NAME]" at bounding box center [521, 262] width 70 height 7
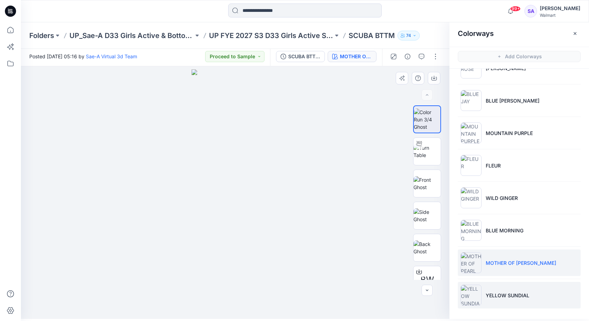
click at [495, 297] on p "YELLOW SUNDIAL" at bounding box center [508, 295] width 44 height 7
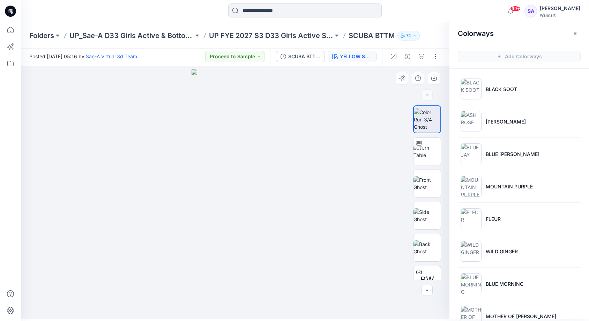
scroll to position [0, 0]
click at [495, 87] on p "BLACK SOOT" at bounding box center [501, 88] width 31 height 7
click at [508, 91] on p "BLACK SOOT" at bounding box center [501, 88] width 31 height 7
click at [516, 94] on li "BLACK SOOT" at bounding box center [519, 89] width 123 height 27
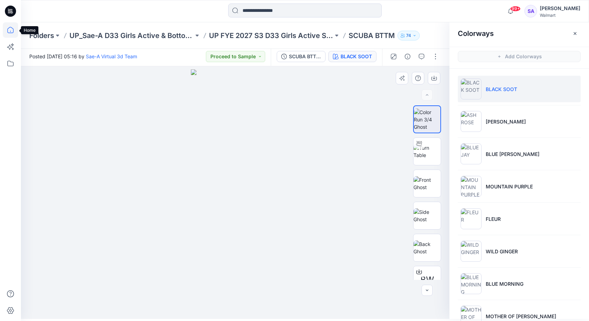
click at [13, 24] on icon at bounding box center [10, 29] width 15 height 15
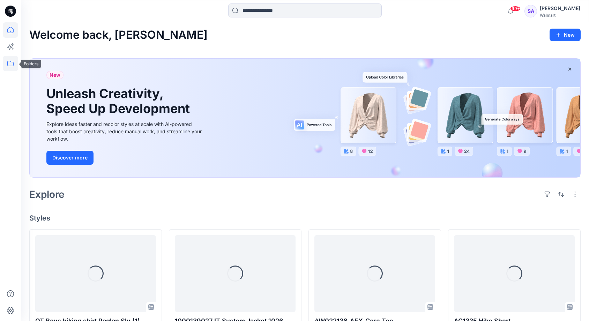
click at [11, 59] on icon at bounding box center [10, 63] width 15 height 15
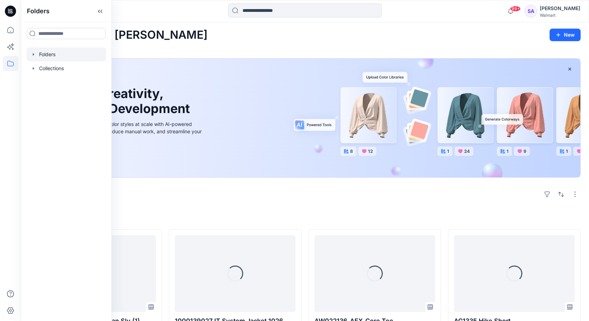
click at [51, 53] on div at bounding box center [67, 54] width 80 height 14
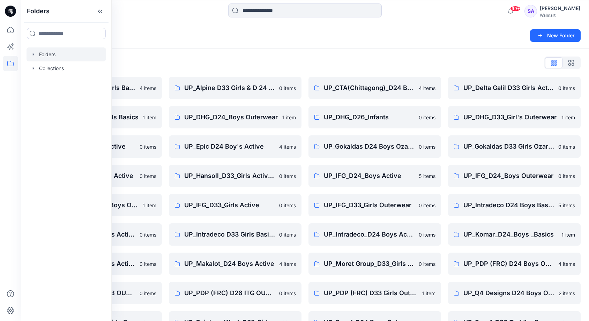
click at [219, 58] on div "Folders List" at bounding box center [304, 62] width 551 height 11
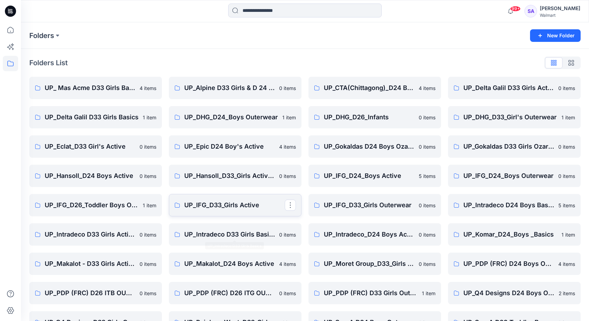
click at [250, 203] on p "UP_IFG_D33_Girls Active" at bounding box center [234, 205] width 100 height 10
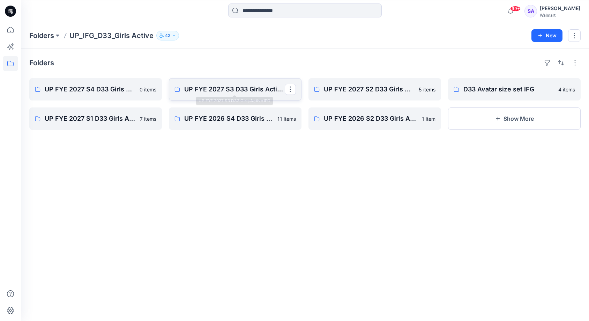
click at [222, 89] on p "UP FYE 2027 S3 D33 Girls Active IFG" at bounding box center [234, 89] width 100 height 10
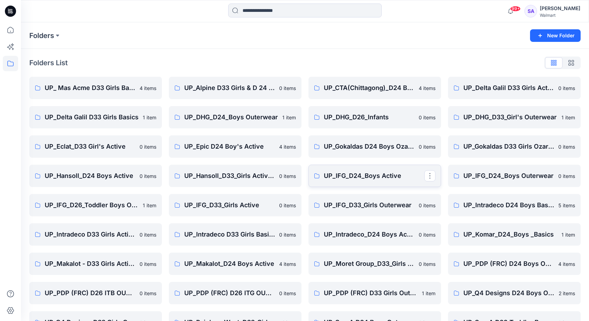
click at [381, 176] on p "UP_IFG_D24_Boys Active" at bounding box center [374, 176] width 100 height 10
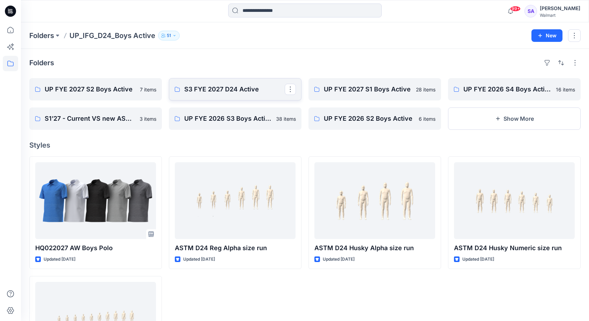
click at [240, 89] on p "S3 FYE 2027 D24 Active" at bounding box center [234, 89] width 100 height 10
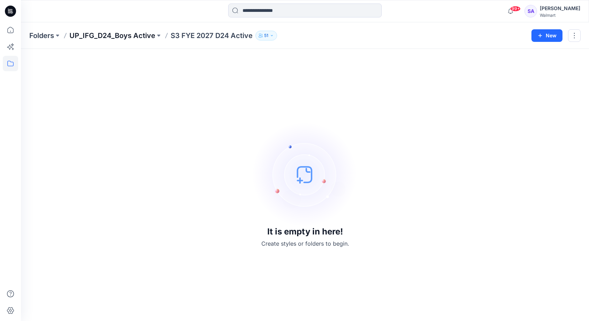
click at [130, 31] on p "UP_IFG_D24_Boys Active" at bounding box center [112, 36] width 86 height 10
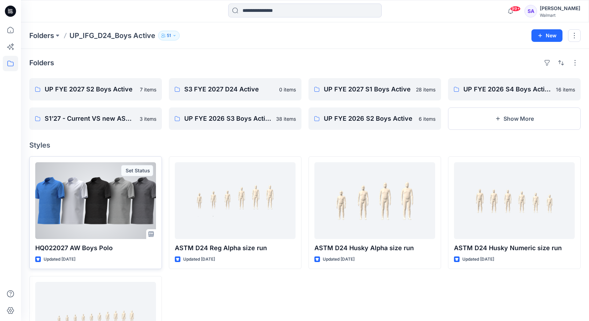
click at [109, 197] on div at bounding box center [95, 200] width 121 height 77
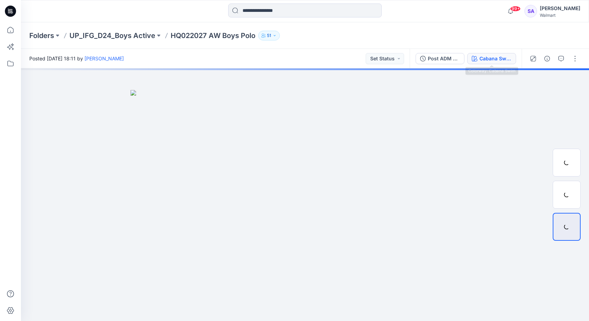
click at [505, 59] on div "Cabana Swim" at bounding box center [495, 59] width 32 height 8
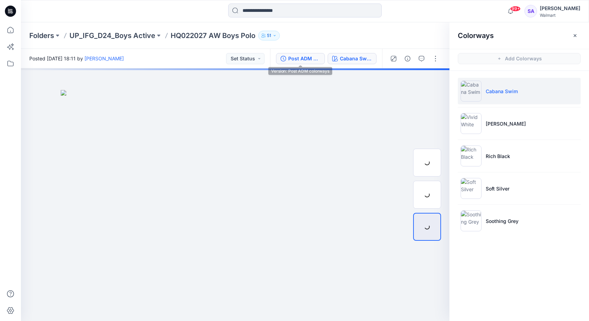
click at [308, 58] on div "Post ADM colorways" at bounding box center [304, 59] width 32 height 8
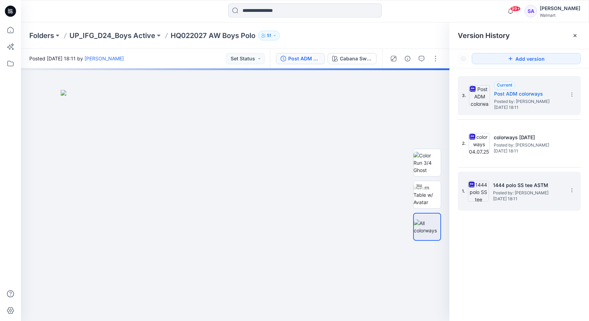
click at [508, 193] on span "Posted by: [PERSON_NAME]" at bounding box center [528, 192] width 70 height 7
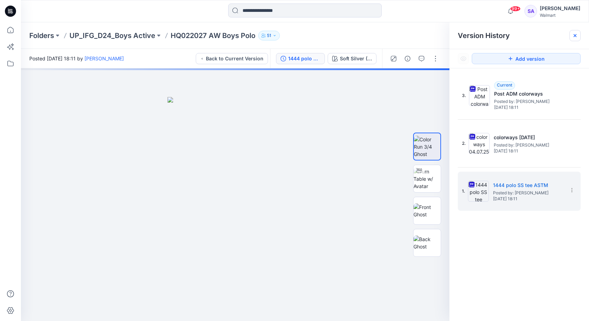
click at [573, 35] on icon at bounding box center [575, 36] width 6 height 6
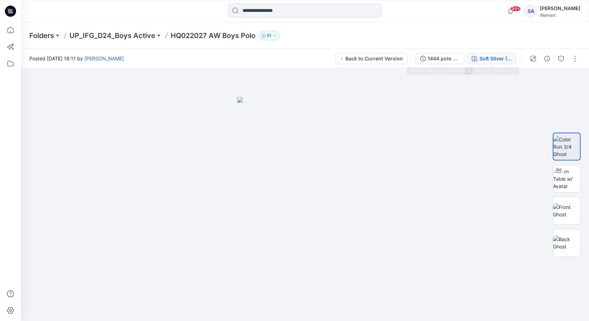
click at [492, 58] on div "Soft Silver (TD)" at bounding box center [495, 59] width 32 height 8
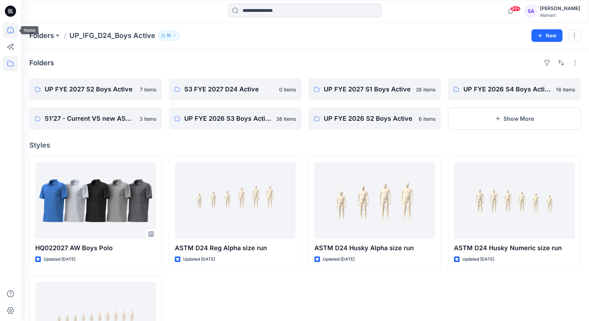
click at [12, 24] on icon at bounding box center [10, 29] width 15 height 15
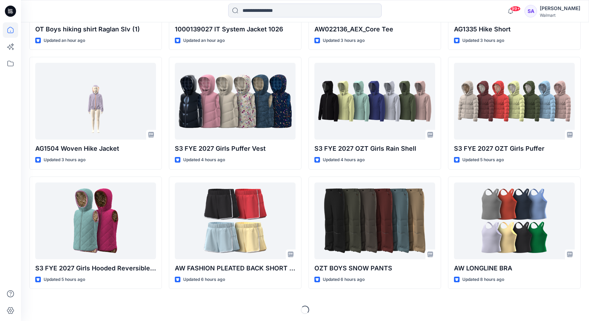
scroll to position [293, 0]
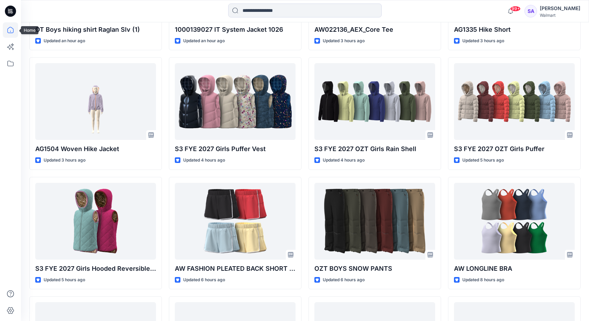
click at [13, 32] on icon at bounding box center [10, 29] width 15 height 15
click at [13, 62] on icon at bounding box center [10, 64] width 6 height 6
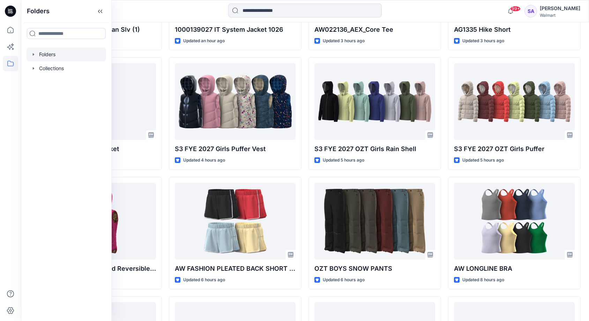
click at [46, 56] on div at bounding box center [67, 54] width 80 height 14
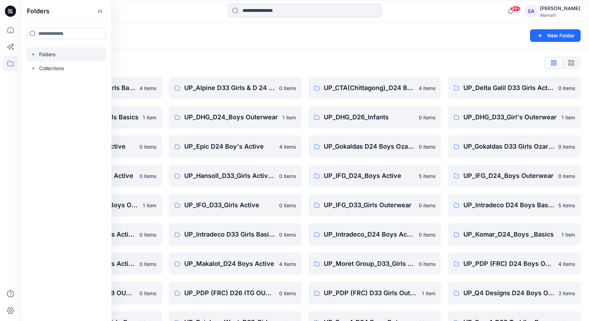
click at [258, 58] on div "Folders List" at bounding box center [304, 62] width 551 height 11
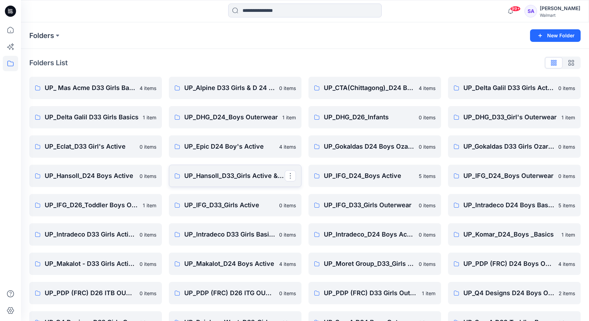
click at [221, 181] on link "UP_Hansoll_D33_Girls Active & Bottoms" at bounding box center [235, 176] width 133 height 22
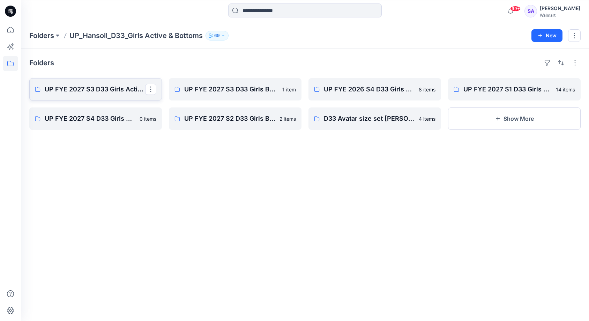
click at [74, 91] on p "UP FYE 2027 S3 D33 Girls Active Hansoll" at bounding box center [95, 89] width 100 height 10
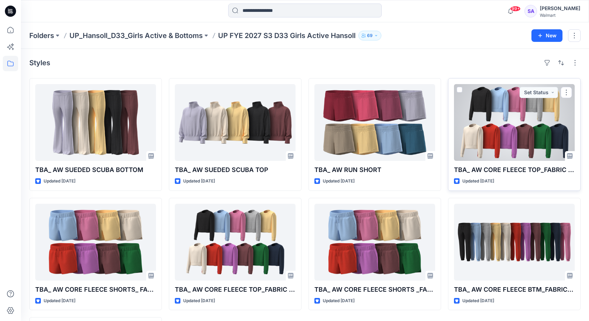
click at [531, 139] on div at bounding box center [514, 122] width 121 height 77
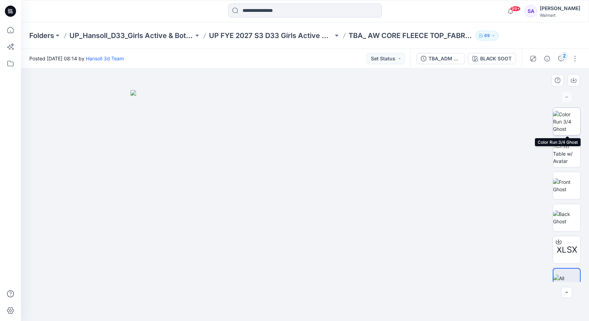
click at [566, 122] on img at bounding box center [566, 122] width 27 height 22
click at [566, 192] on img at bounding box center [566, 185] width 27 height 15
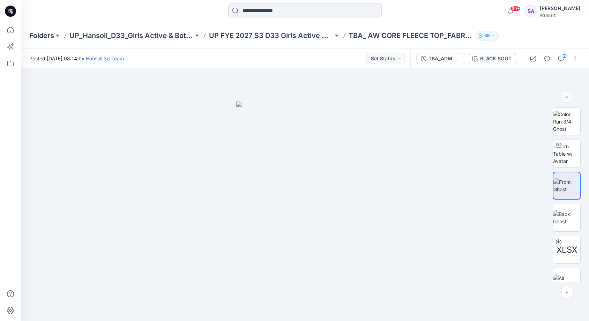
click at [492, 66] on div "TBA_ADM FC_AW CORE FLEECE TOP BLACK SOOT" at bounding box center [465, 59] width 111 height 20
click at [492, 58] on div "BLACK SOOT" at bounding box center [495, 59] width 31 height 8
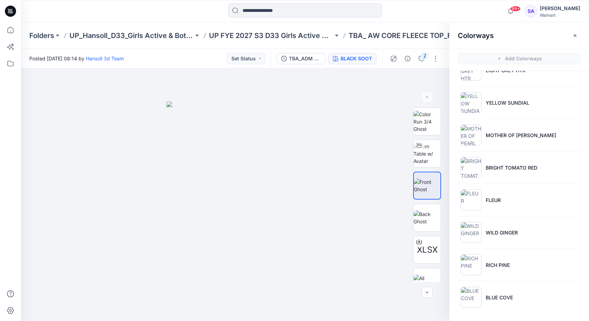
scroll to position [118, 0]
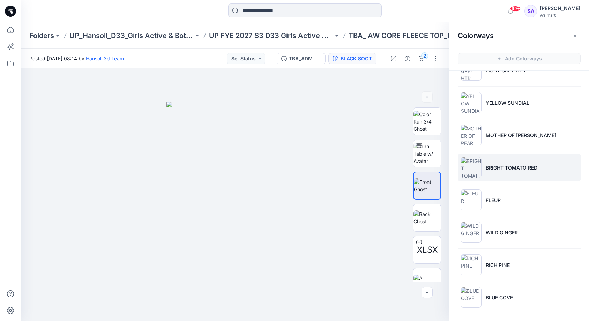
click at [507, 167] on p "BRIGHT TOMATO RED" at bounding box center [512, 167] width 52 height 7
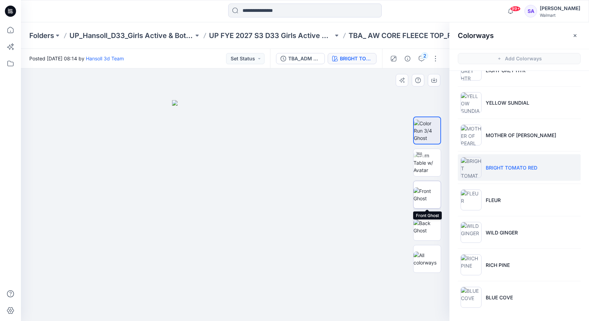
click at [428, 197] on img at bounding box center [426, 194] width 27 height 15
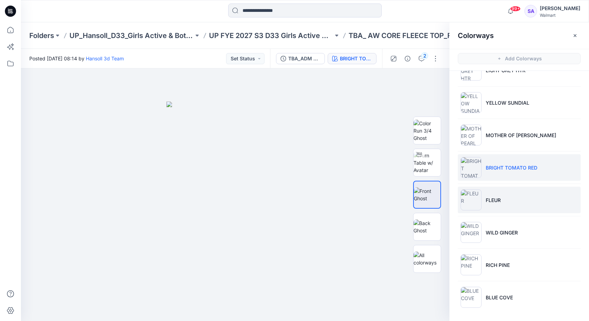
click at [492, 206] on li "FLEUR" at bounding box center [519, 200] width 123 height 27
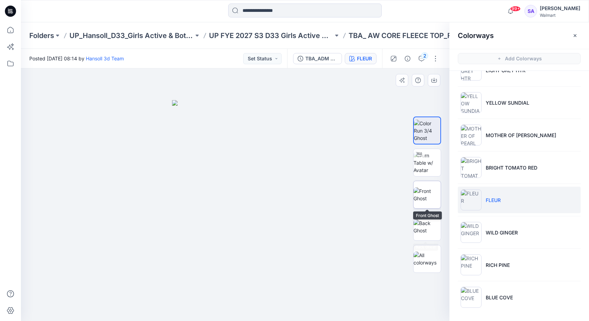
click at [437, 195] on img at bounding box center [426, 194] width 27 height 15
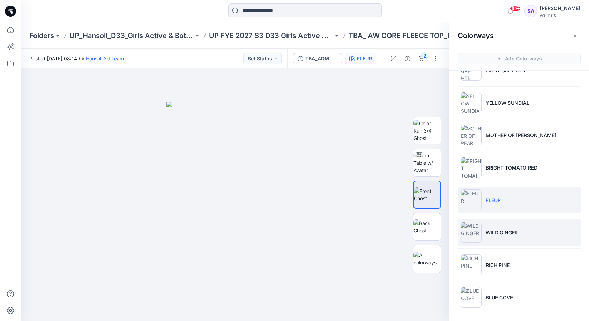
click at [492, 234] on p "WILD GINGER" at bounding box center [502, 232] width 32 height 7
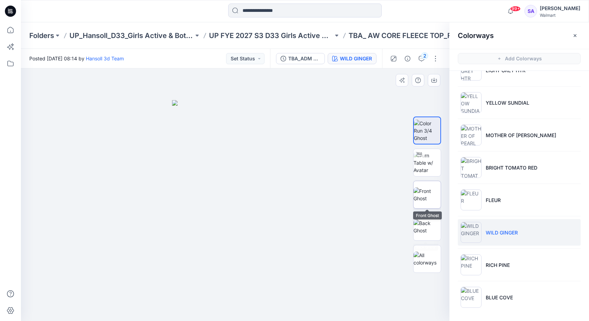
click at [429, 195] on img at bounding box center [426, 194] width 27 height 15
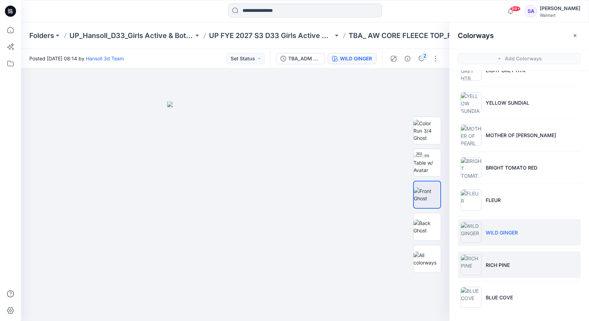
click at [501, 265] on p "RICH PINE" at bounding box center [498, 264] width 24 height 7
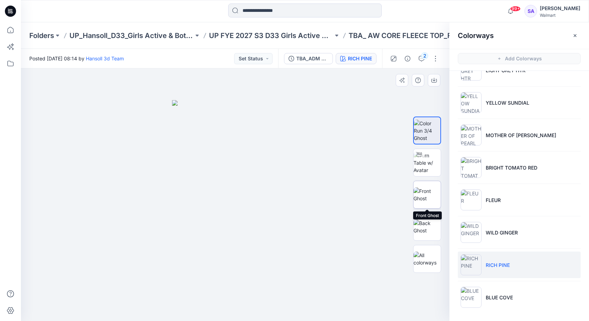
click at [417, 194] on img at bounding box center [426, 194] width 27 height 15
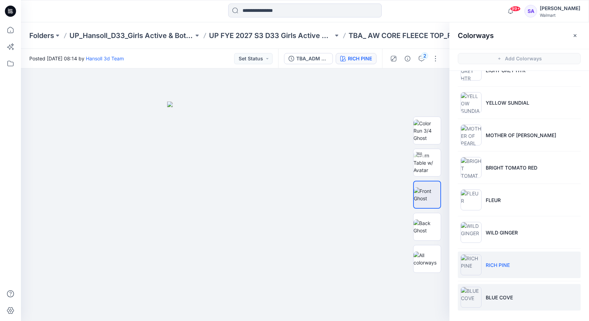
click at [508, 289] on li "BLUE COVE" at bounding box center [519, 297] width 123 height 27
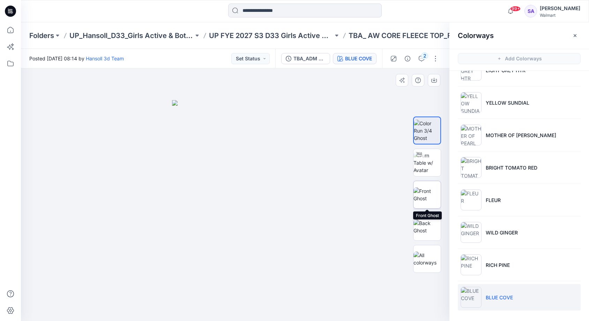
click at [433, 195] on img at bounding box center [426, 194] width 27 height 15
click at [499, 136] on p "MOTHER OF [PERSON_NAME]" at bounding box center [521, 135] width 70 height 7
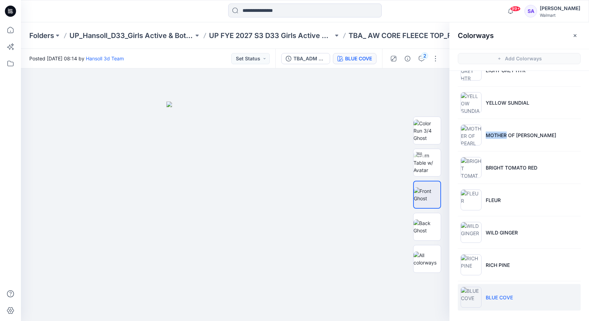
click at [499, 136] on p "MOTHER OF [PERSON_NAME]" at bounding box center [521, 135] width 70 height 7
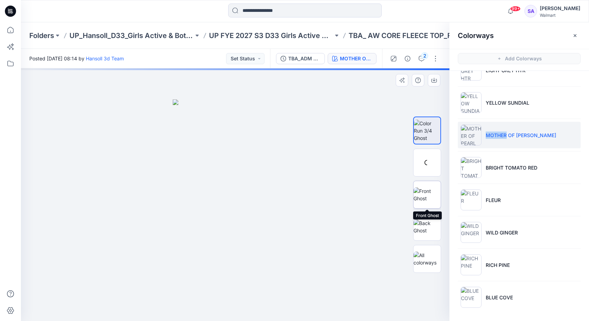
click at [425, 194] on img at bounding box center [426, 194] width 27 height 15
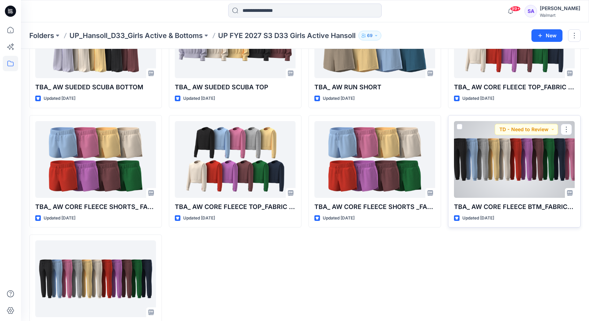
scroll to position [85, 0]
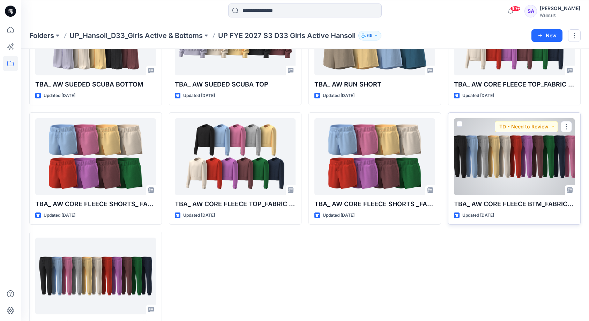
click at [509, 173] on div at bounding box center [514, 156] width 121 height 77
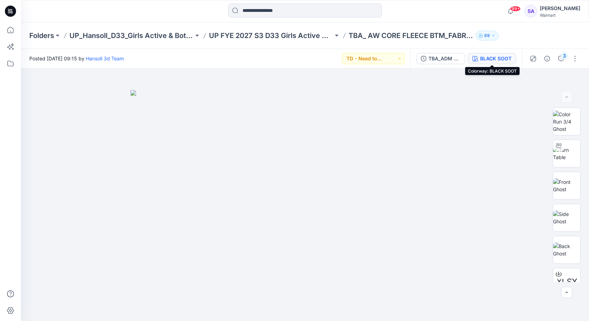
click at [490, 62] on button "BLACK SOOT" at bounding box center [492, 58] width 48 height 11
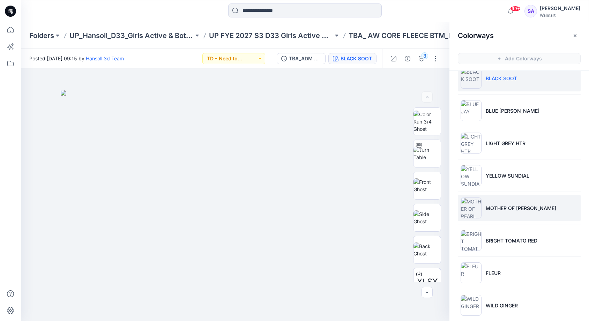
scroll to position [16, 0]
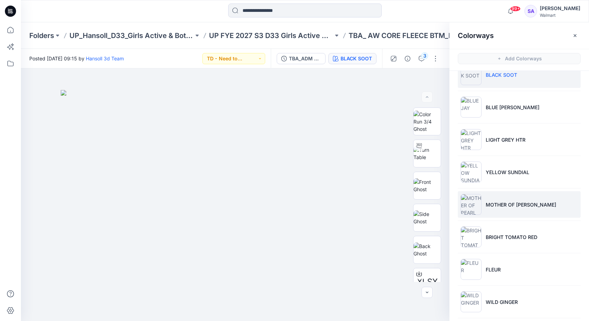
click at [501, 207] on p "MOTHER OF [PERSON_NAME]" at bounding box center [521, 204] width 70 height 7
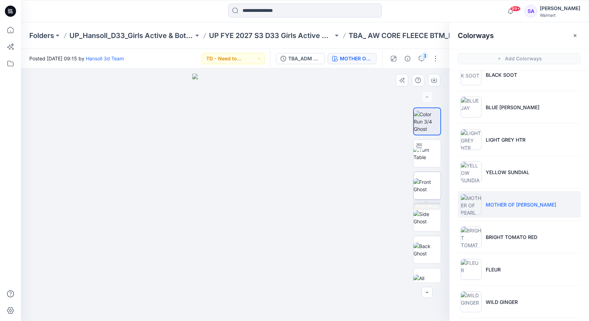
click at [430, 187] on img at bounding box center [426, 185] width 27 height 15
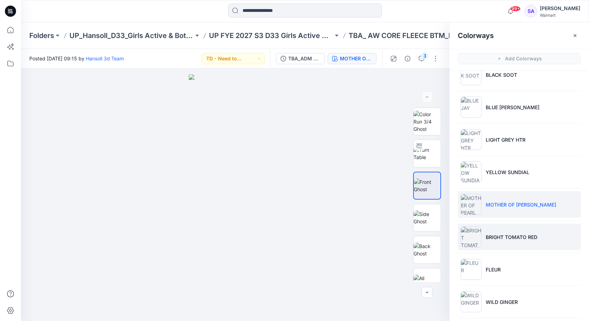
click at [493, 241] on li "BRIGHT TOMATO RED" at bounding box center [519, 237] width 123 height 27
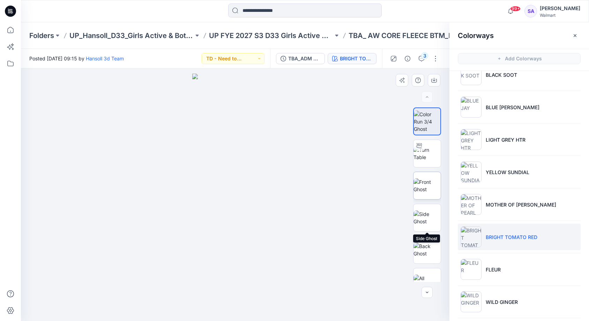
click at [432, 183] on img at bounding box center [426, 185] width 27 height 15
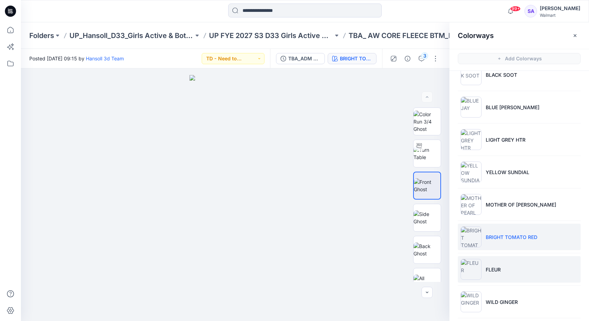
click at [498, 268] on p "FLEUR" at bounding box center [493, 269] width 15 height 7
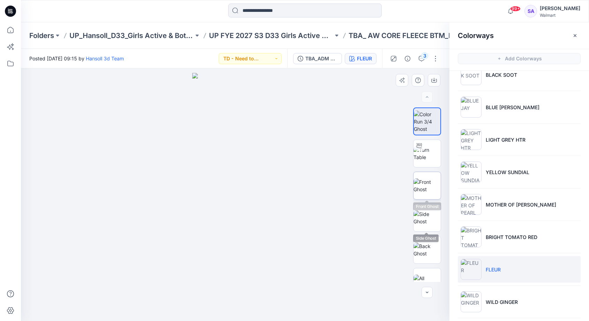
click at [436, 185] on img at bounding box center [426, 185] width 27 height 15
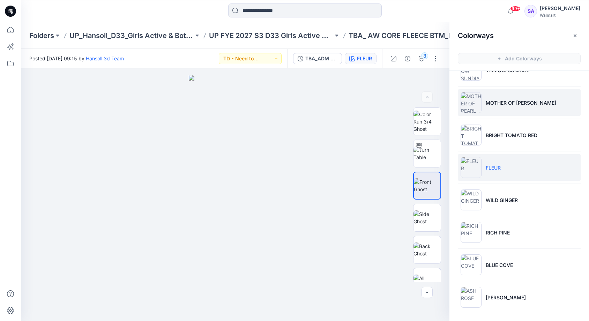
scroll to position [118, 0]
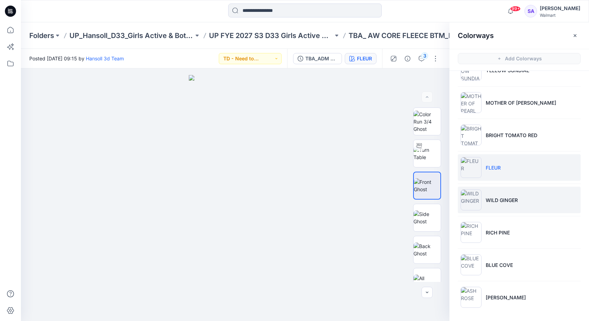
click at [513, 200] on p "WILD GINGER" at bounding box center [502, 199] width 32 height 7
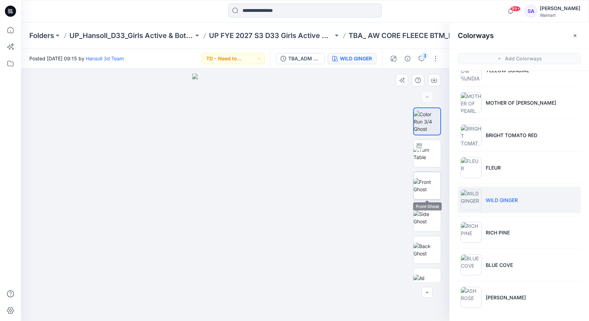
click at [423, 181] on img at bounding box center [426, 185] width 27 height 15
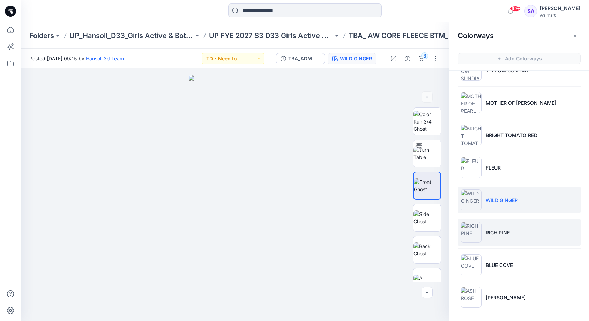
click at [518, 226] on li "RICH PINE" at bounding box center [519, 232] width 123 height 27
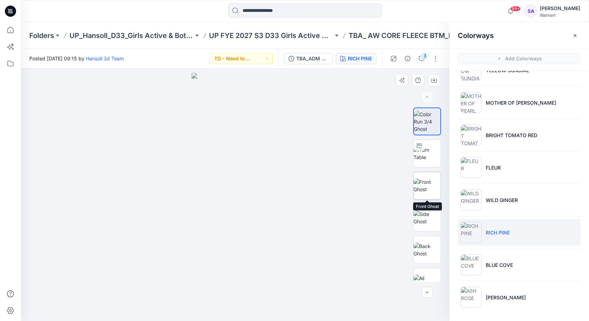
click at [422, 191] on img at bounding box center [426, 185] width 27 height 15
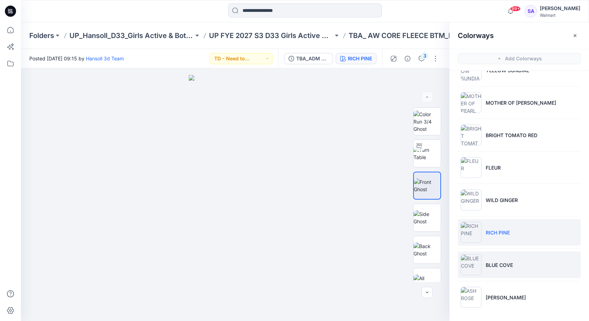
click at [487, 269] on li "BLUE COVE" at bounding box center [519, 265] width 123 height 27
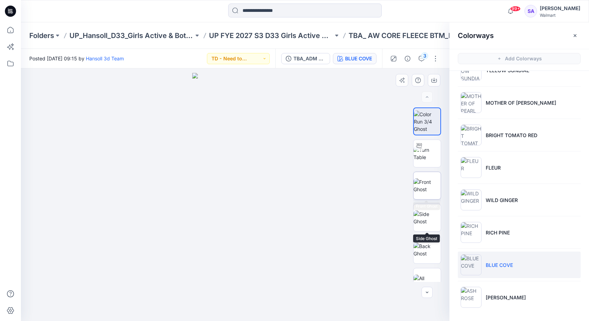
click at [428, 185] on img at bounding box center [426, 185] width 27 height 15
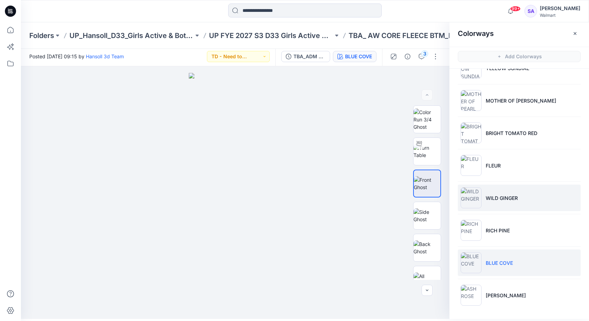
scroll to position [2, 0]
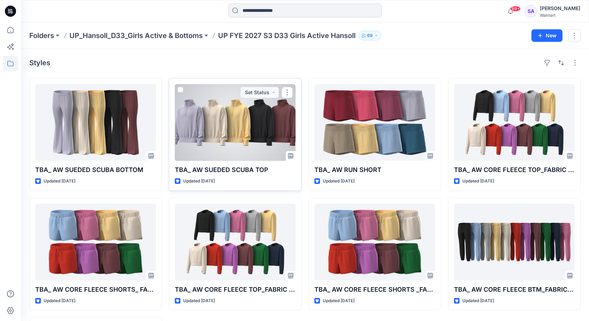
click at [236, 143] on div at bounding box center [235, 122] width 121 height 77
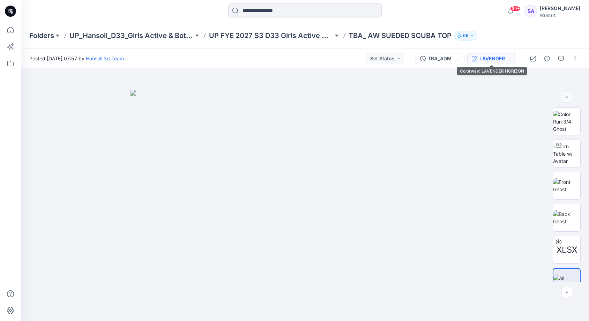
click at [496, 58] on div "LAVENDER HORIZON" at bounding box center [495, 59] width 32 height 8
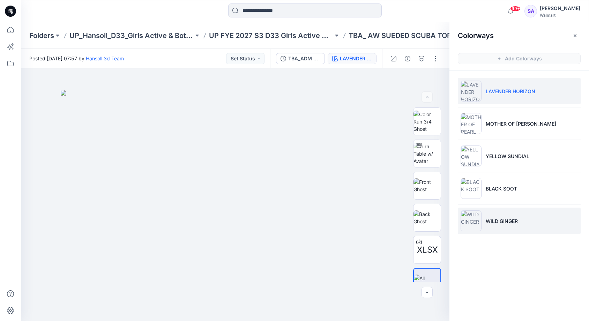
drag, startPoint x: 522, startPoint y: 223, endPoint x: 516, endPoint y: 220, distance: 6.7
click at [522, 223] on li "WILD GINGER" at bounding box center [519, 221] width 123 height 27
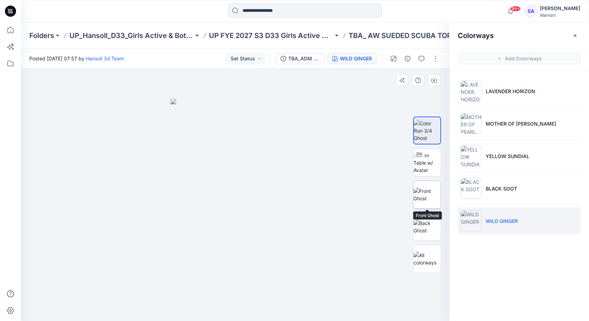
click at [426, 195] on img at bounding box center [426, 194] width 27 height 15
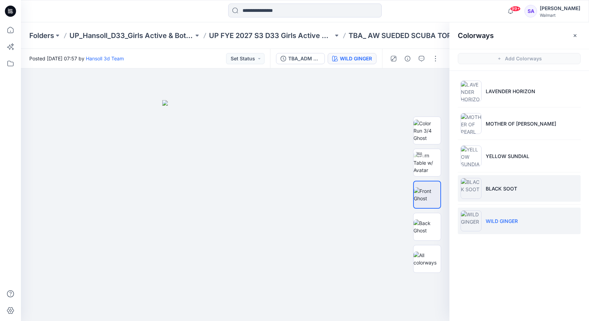
click at [494, 183] on li "BLACK SOOT" at bounding box center [519, 188] width 123 height 27
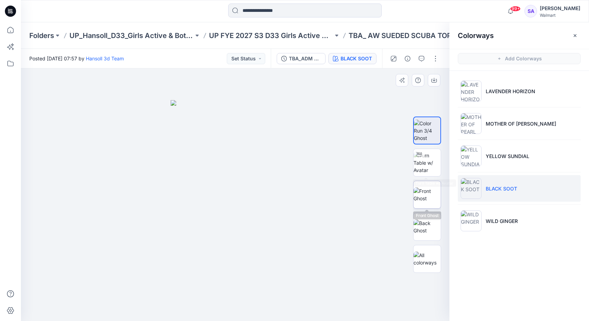
click at [432, 198] on img at bounding box center [426, 194] width 27 height 15
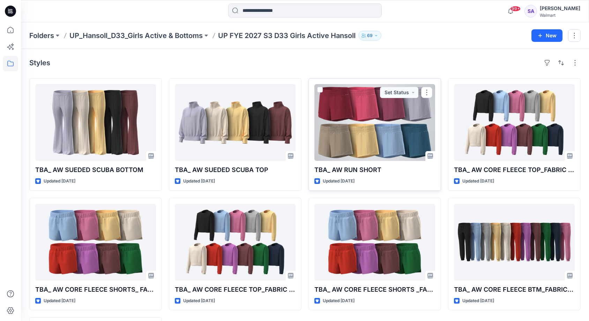
click at [377, 123] on div at bounding box center [374, 122] width 121 height 77
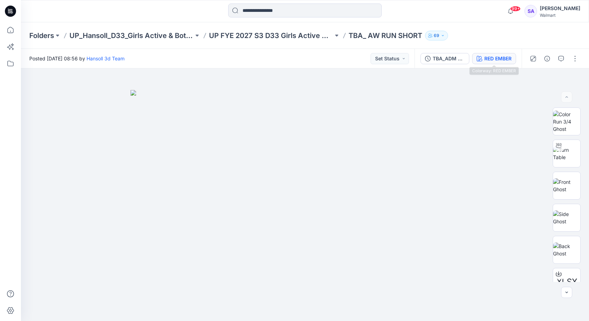
click at [493, 58] on div "RED EMBER" at bounding box center [497, 59] width 27 height 8
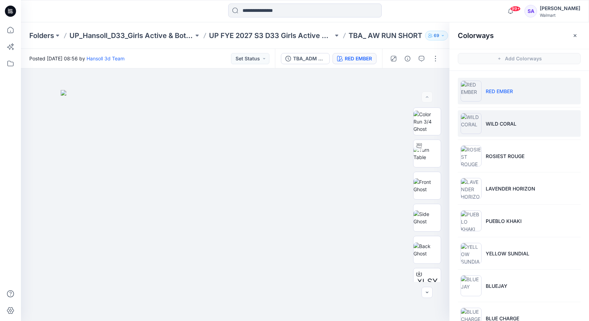
click at [516, 120] on li "WILD CORAL" at bounding box center [519, 123] width 123 height 27
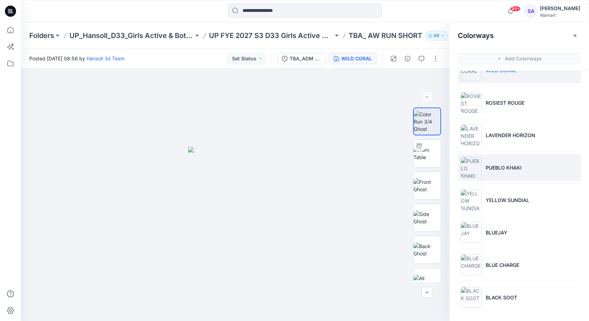
scroll to position [53, 0]
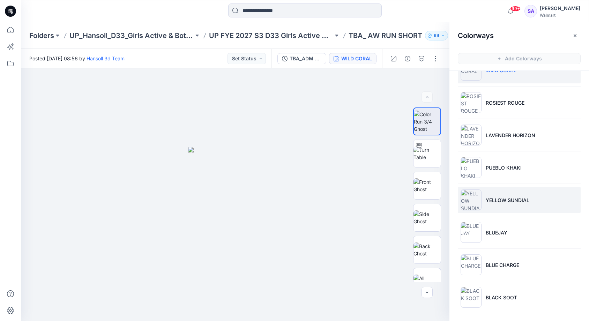
click at [513, 203] on p "YELLOW SUNDIAL" at bounding box center [508, 199] width 44 height 7
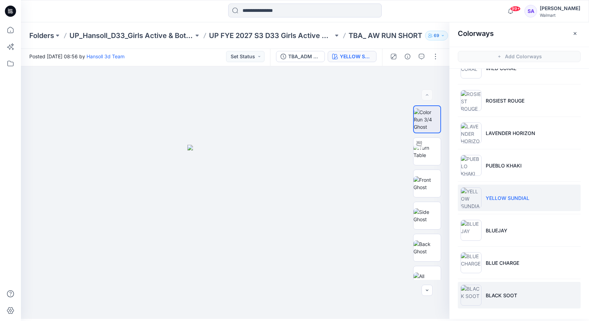
scroll to position [2, 0]
click at [496, 304] on li "BLACK SOOT" at bounding box center [519, 295] width 123 height 27
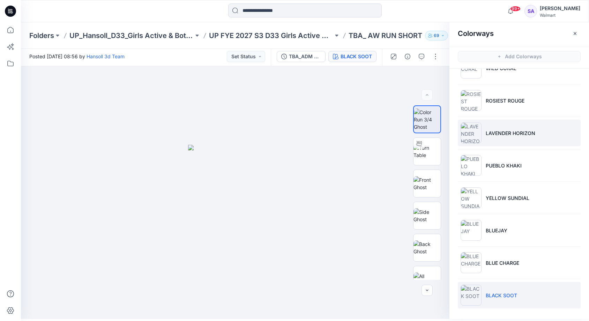
click at [512, 133] on p "LAVENDER HORIZON" at bounding box center [511, 132] width 50 height 7
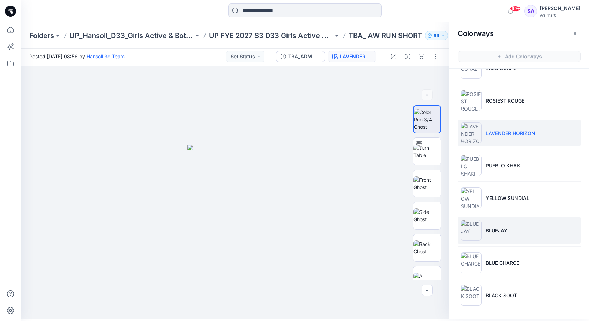
click at [498, 228] on p "BLUEJAY" at bounding box center [497, 230] width 22 height 7
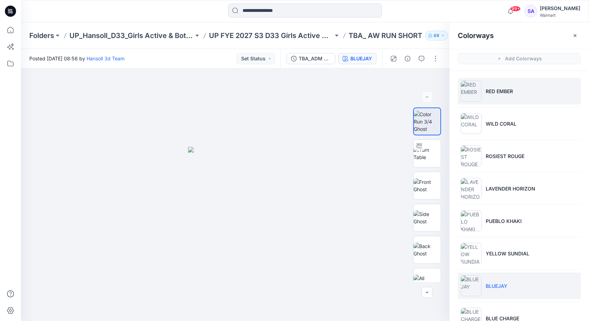
scroll to position [0, 0]
click at [513, 95] on li "RED EMBER" at bounding box center [519, 91] width 123 height 27
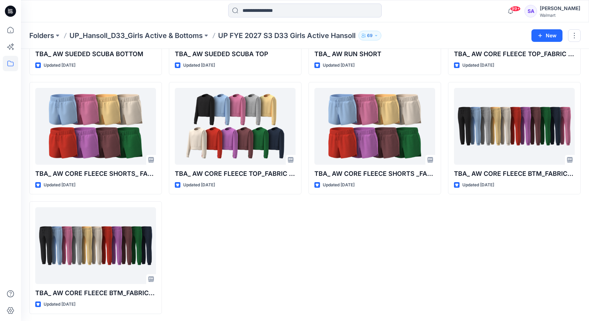
scroll to position [115, 0]
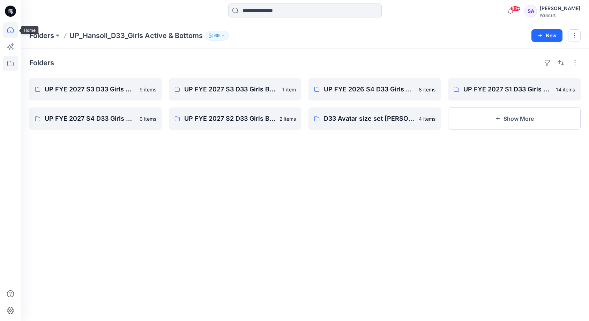
click at [14, 32] on icon at bounding box center [10, 29] width 15 height 15
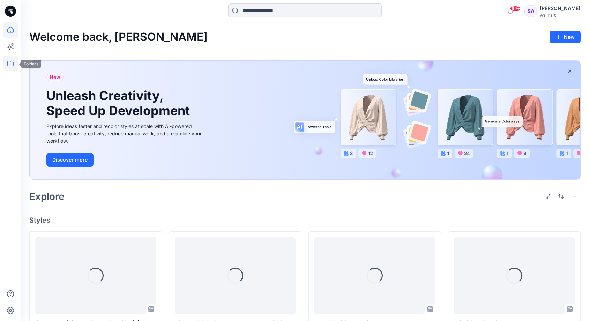
click at [10, 66] on icon at bounding box center [10, 64] width 6 height 6
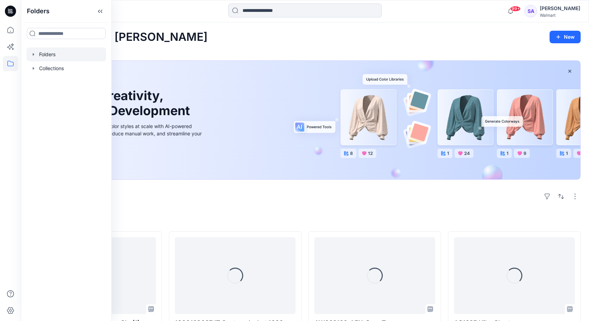
click at [60, 59] on div at bounding box center [67, 54] width 80 height 14
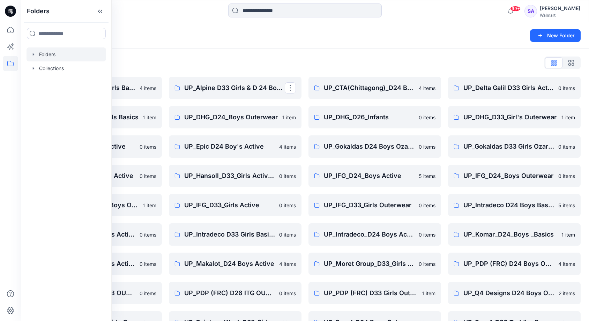
click at [296, 71] on div "Folders List UP_ Mas Acme D33 Girls Basics 4 items UP_Delta Galil D33 Girls Bas…" at bounding box center [305, 225] width 568 height 352
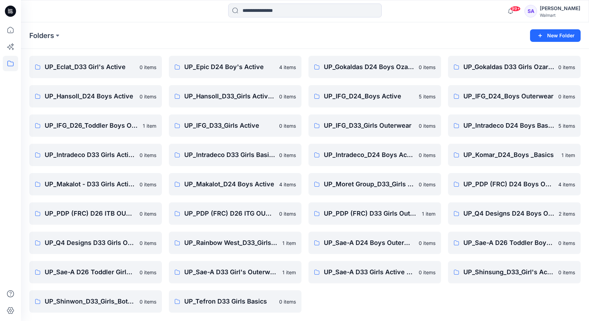
scroll to position [80, 0]
click at [96, 181] on p "UP_Makalot - D33 Girls Active" at bounding box center [95, 184] width 100 height 10
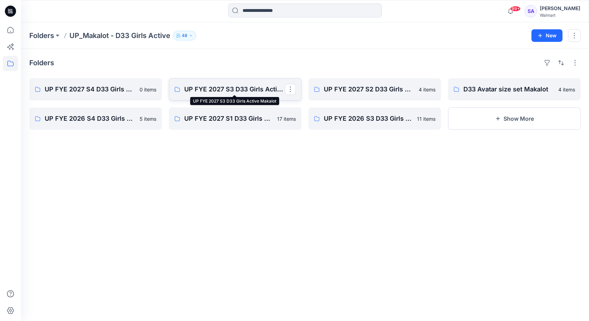
click at [219, 91] on p "UP FYE 2027 S3 D33 Girls Active Makalot" at bounding box center [234, 89] width 100 height 10
click at [11, 32] on icon at bounding box center [10, 29] width 15 height 15
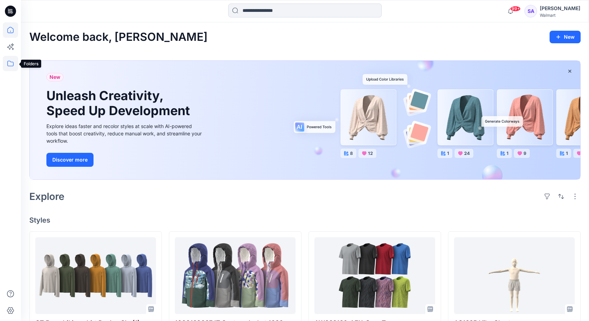
click at [12, 66] on icon at bounding box center [10, 64] width 6 height 6
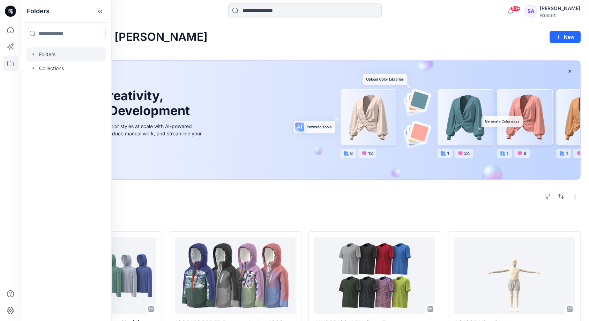
click at [78, 51] on div at bounding box center [67, 54] width 80 height 14
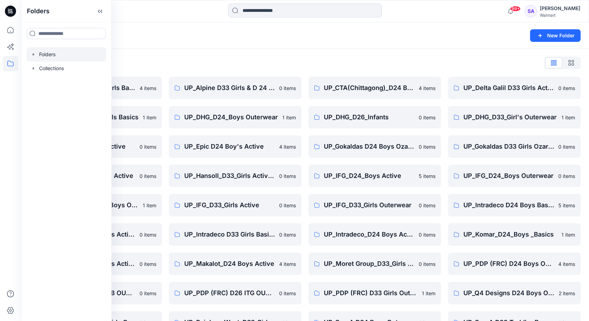
click at [198, 58] on div "Folders List" at bounding box center [304, 62] width 551 height 11
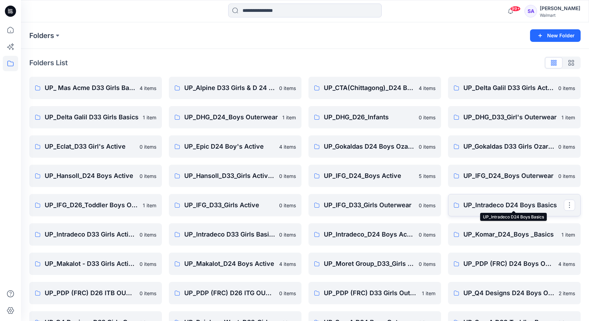
click at [499, 203] on p "UP_Intradeco D24 Boys Basics" at bounding box center [513, 205] width 100 height 10
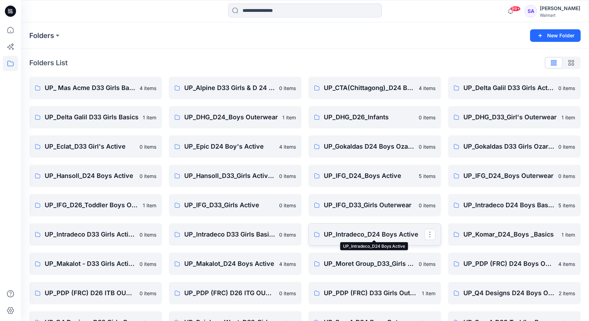
click at [382, 233] on p "UP_Intradeco_D24 Boys Active" at bounding box center [374, 235] width 100 height 10
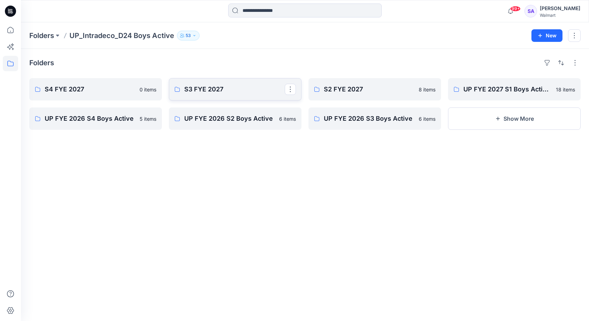
click at [216, 92] on p "S3 FYE 2027" at bounding box center [234, 89] width 100 height 10
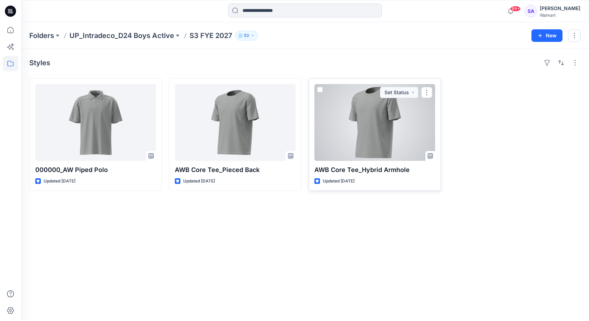
click at [357, 115] on div at bounding box center [374, 122] width 121 height 77
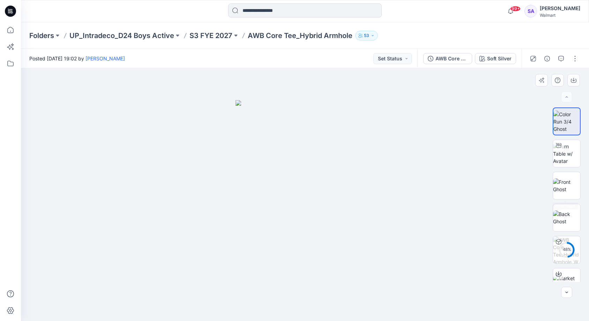
click at [576, 167] on div "48 %" at bounding box center [567, 194] width 28 height 174
click at [576, 158] on img at bounding box center [566, 154] width 27 height 22
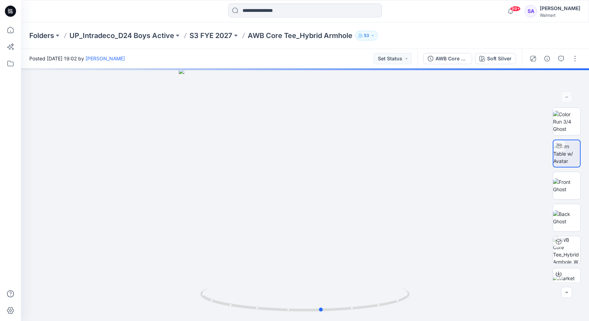
drag, startPoint x: 351, startPoint y: 310, endPoint x: 368, endPoint y: 327, distance: 24.4
click at [368, 321] on html "99+ Notifications [PERSON_NAME] shared OT Boys hiking shirt Raglan Slv (1) in U…" at bounding box center [294, 160] width 589 height 321
click at [567, 188] on img at bounding box center [566, 185] width 27 height 15
